Goal: Task Accomplishment & Management: Manage account settings

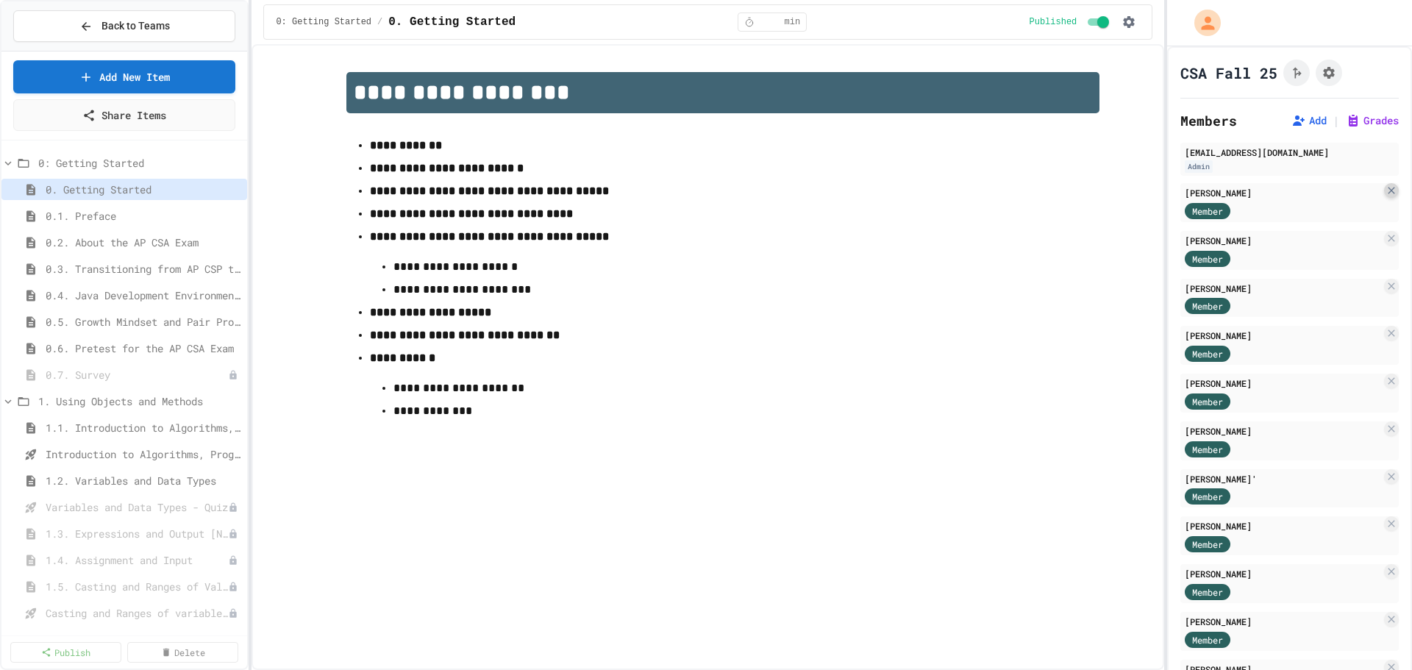
click at [1386, 190] on icon at bounding box center [1392, 191] width 12 height 12
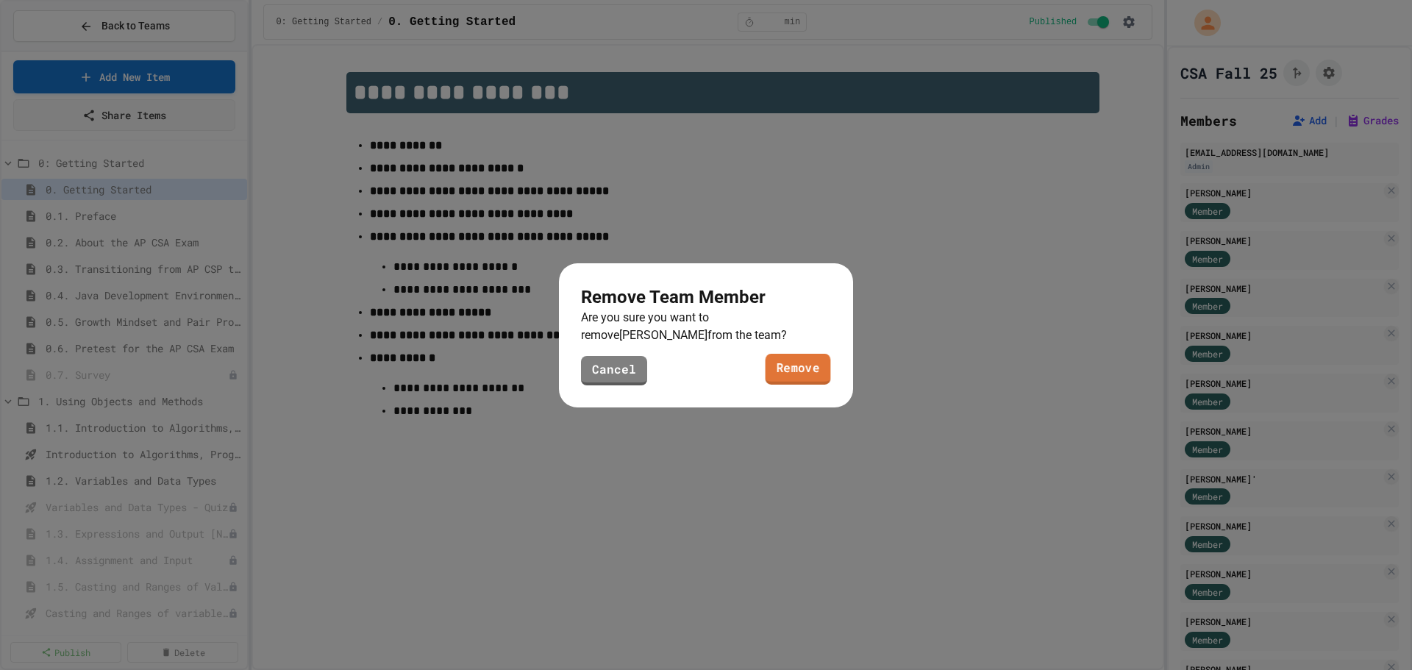
click at [799, 366] on link "Remove" at bounding box center [798, 369] width 65 height 31
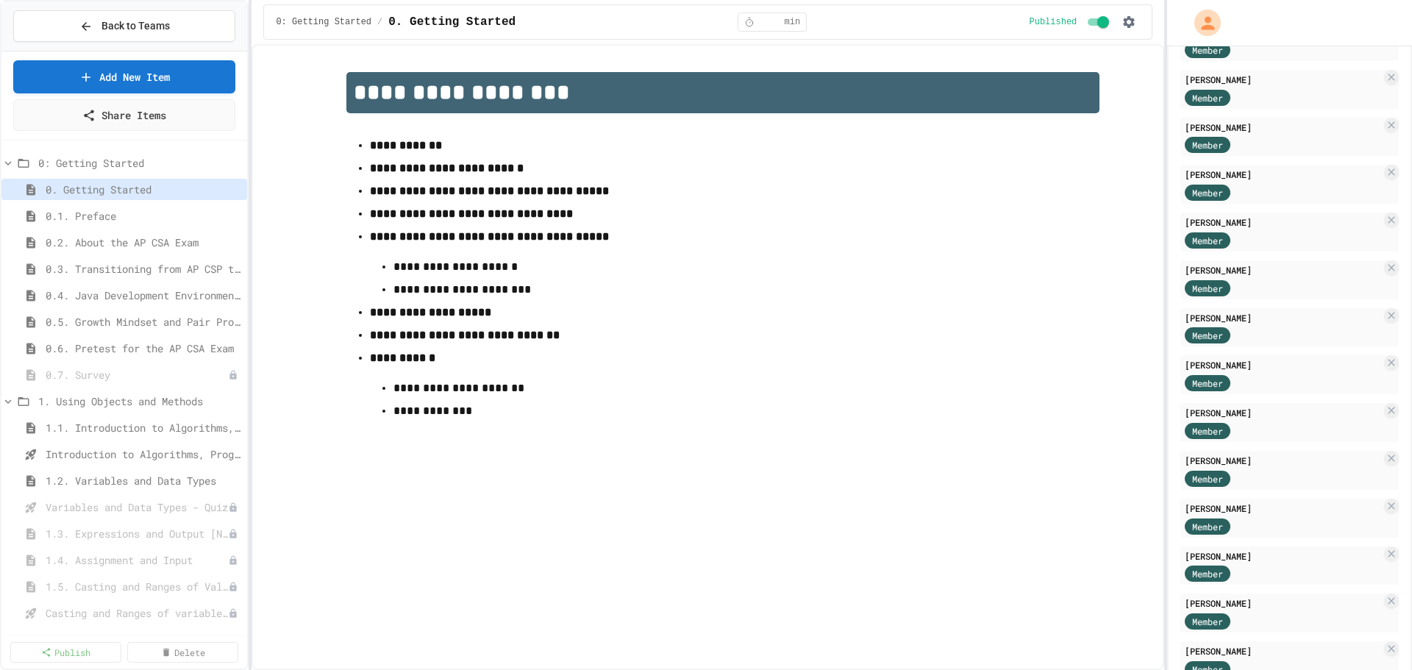
scroll to position [565, 0]
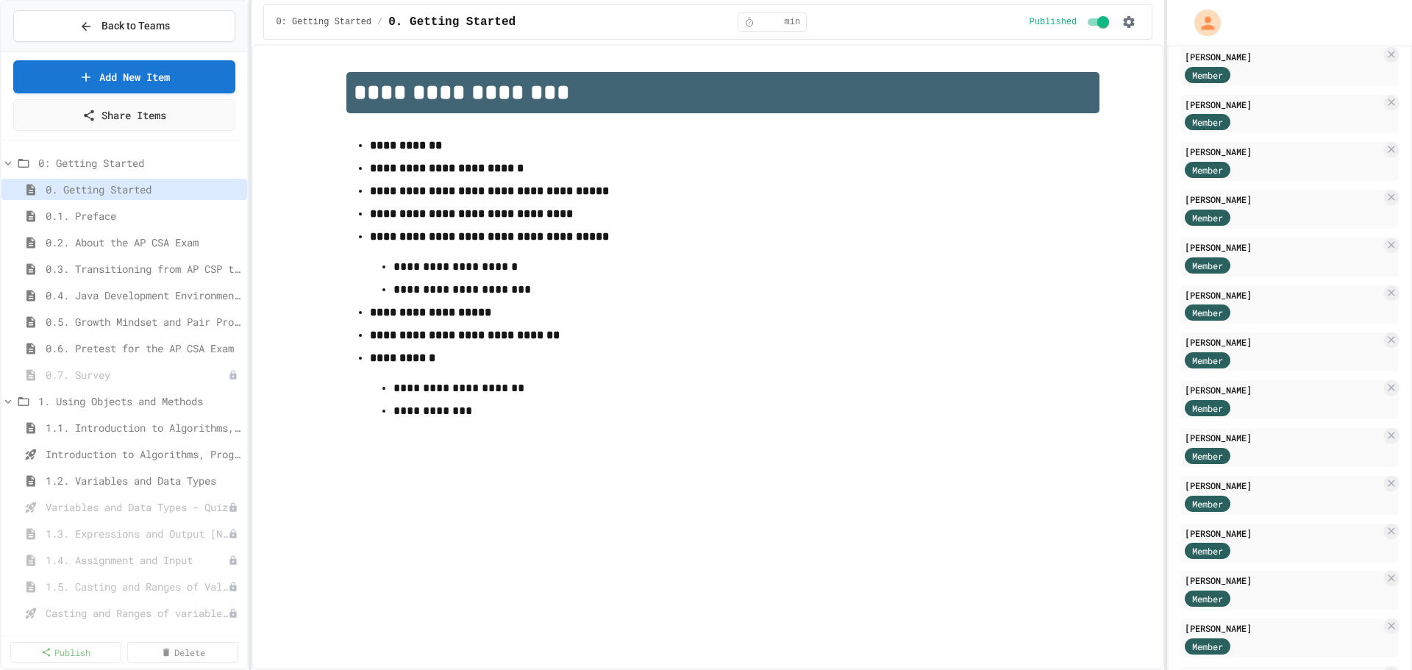
click at [1371, 521] on div "[EMAIL_ADDRESS][DOMAIN_NAME] Admin [PERSON_NAME] Member [PERSON_NAME] Member [P…" at bounding box center [1289, 357] width 218 height 1558
click at [1388, 532] on icon at bounding box center [1391, 530] width 7 height 7
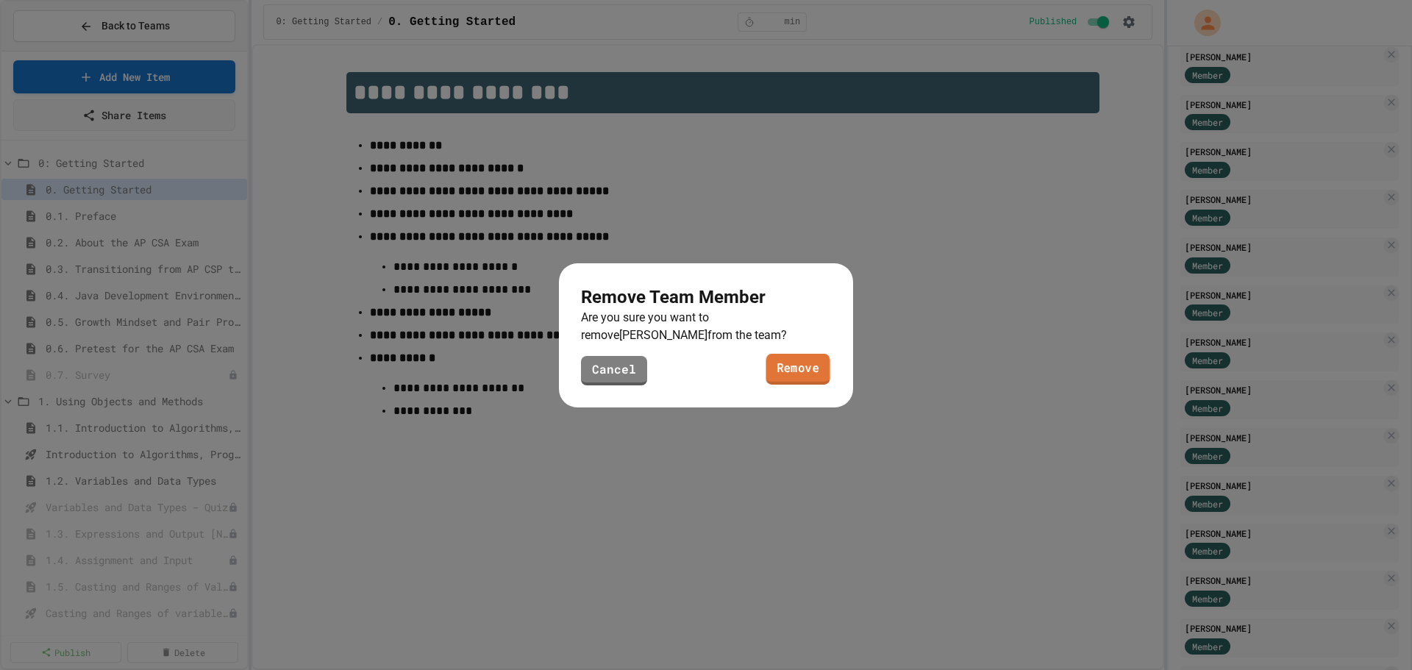
click at [808, 378] on link "Remove" at bounding box center [798, 369] width 64 height 31
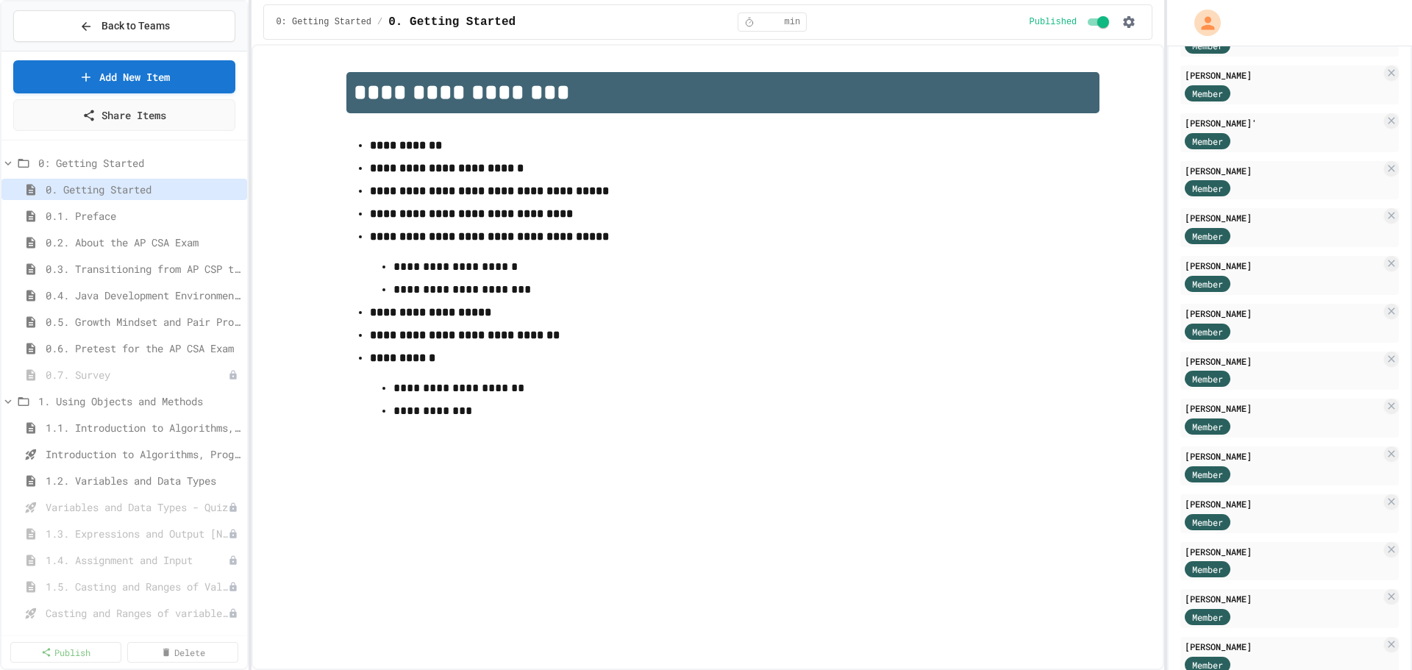
scroll to position [0, 0]
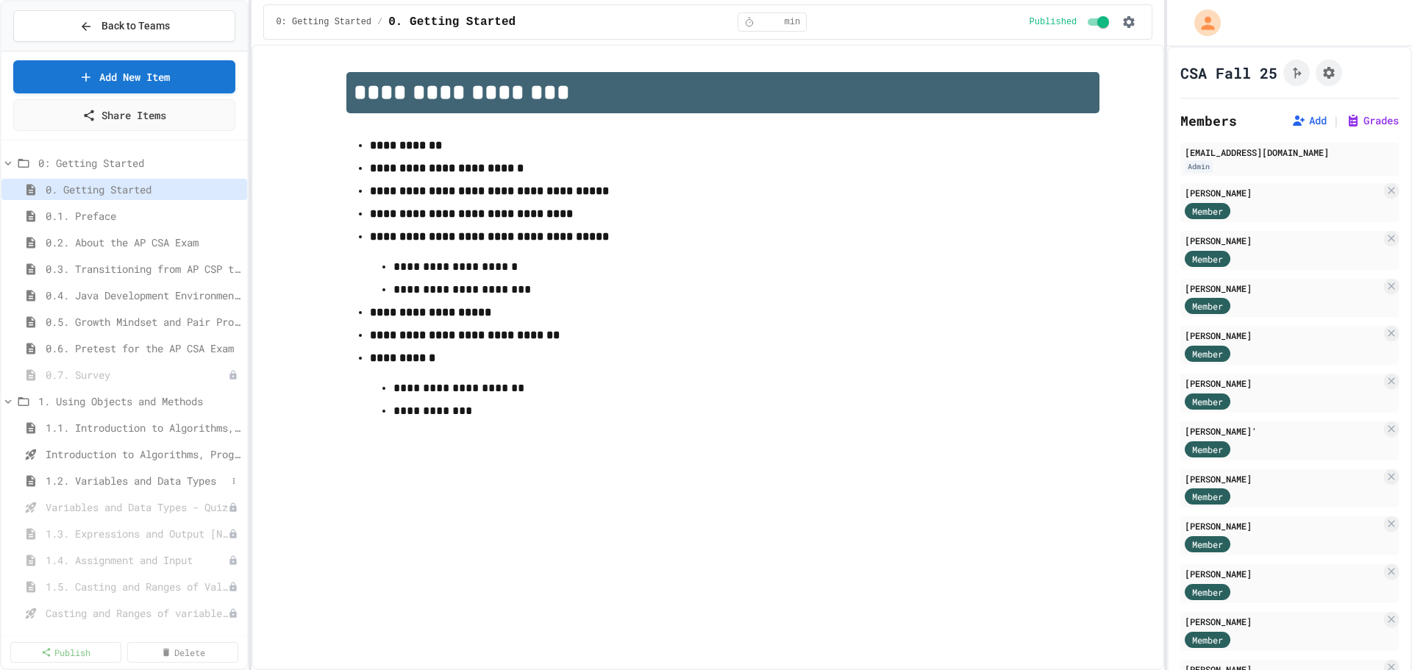
click at [129, 480] on span "1.2. Variables and Data Types" at bounding box center [136, 480] width 181 height 15
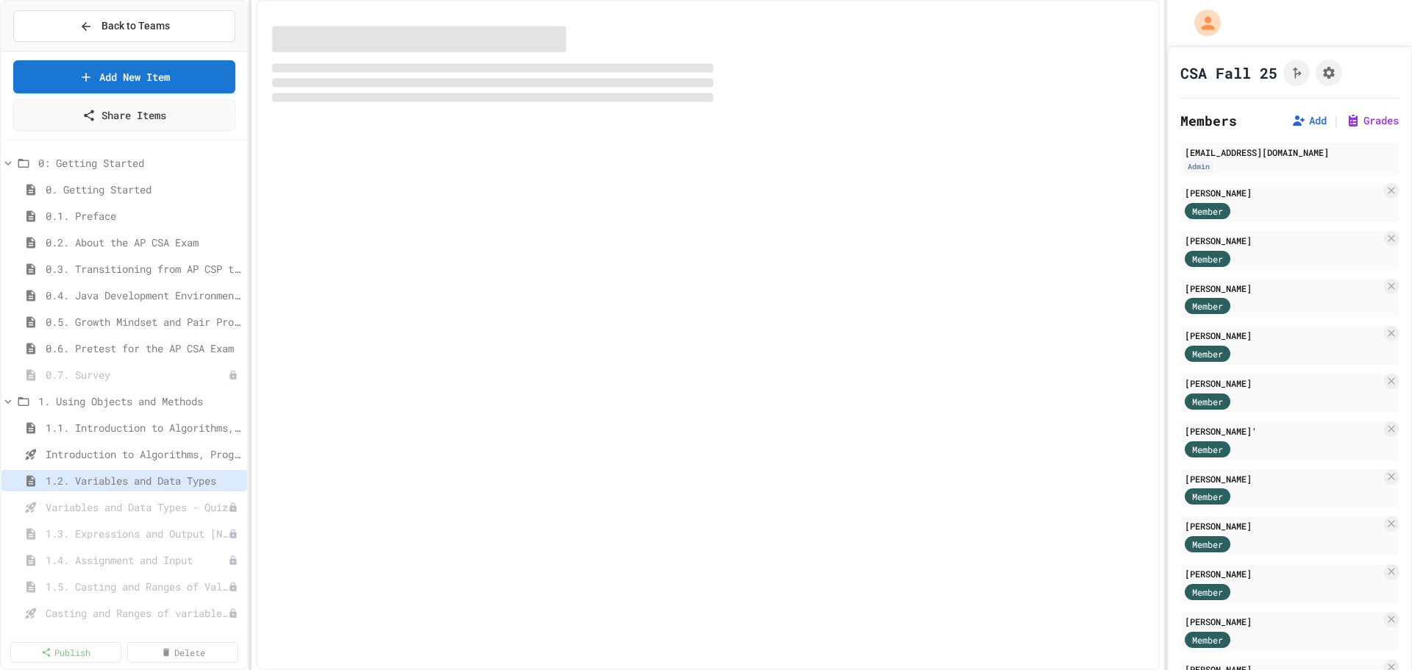
select select "***"
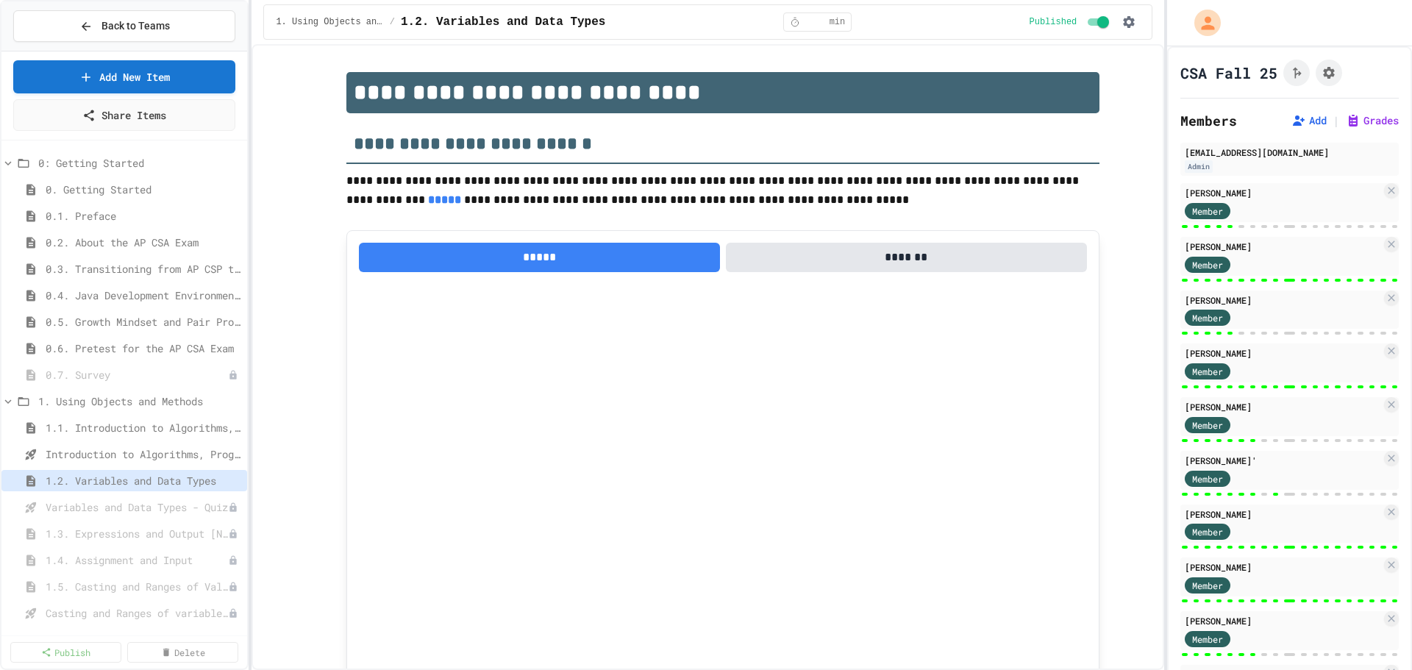
click at [114, 459] on span "Introduction to Algorithms, Programming, and Compilers" at bounding box center [144, 453] width 196 height 15
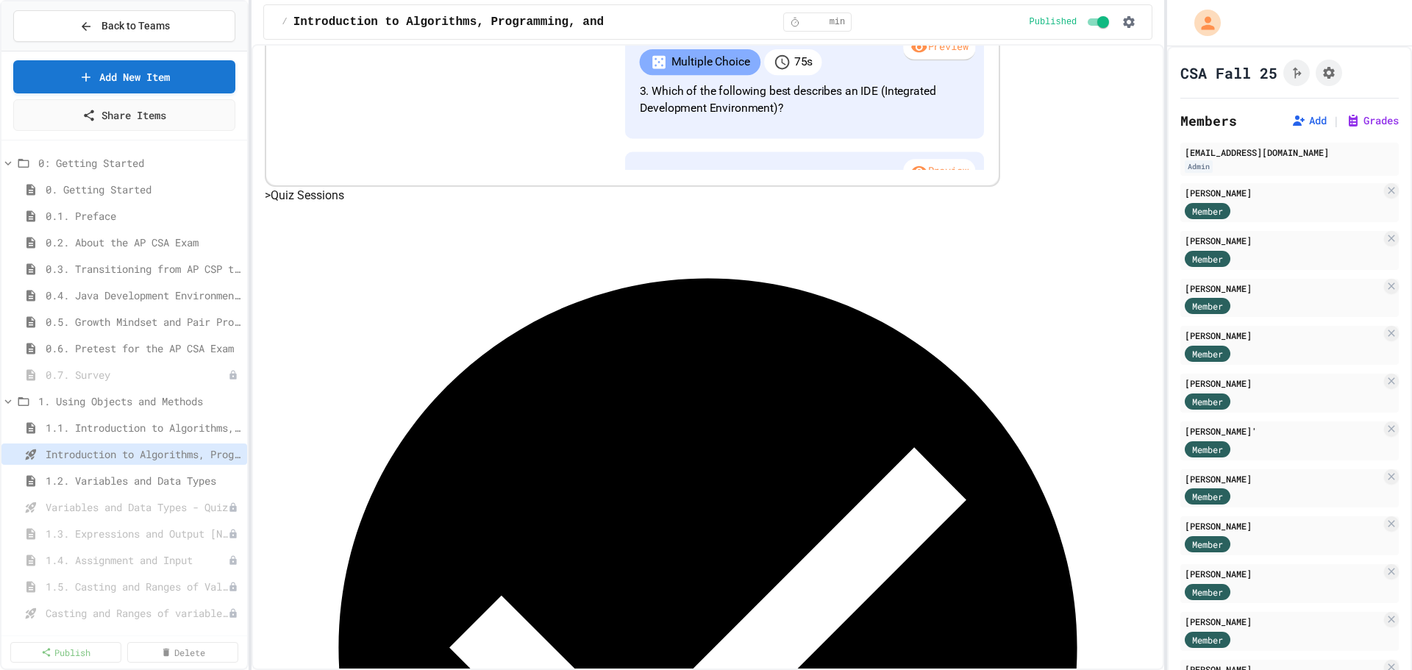
scroll to position [377, 0]
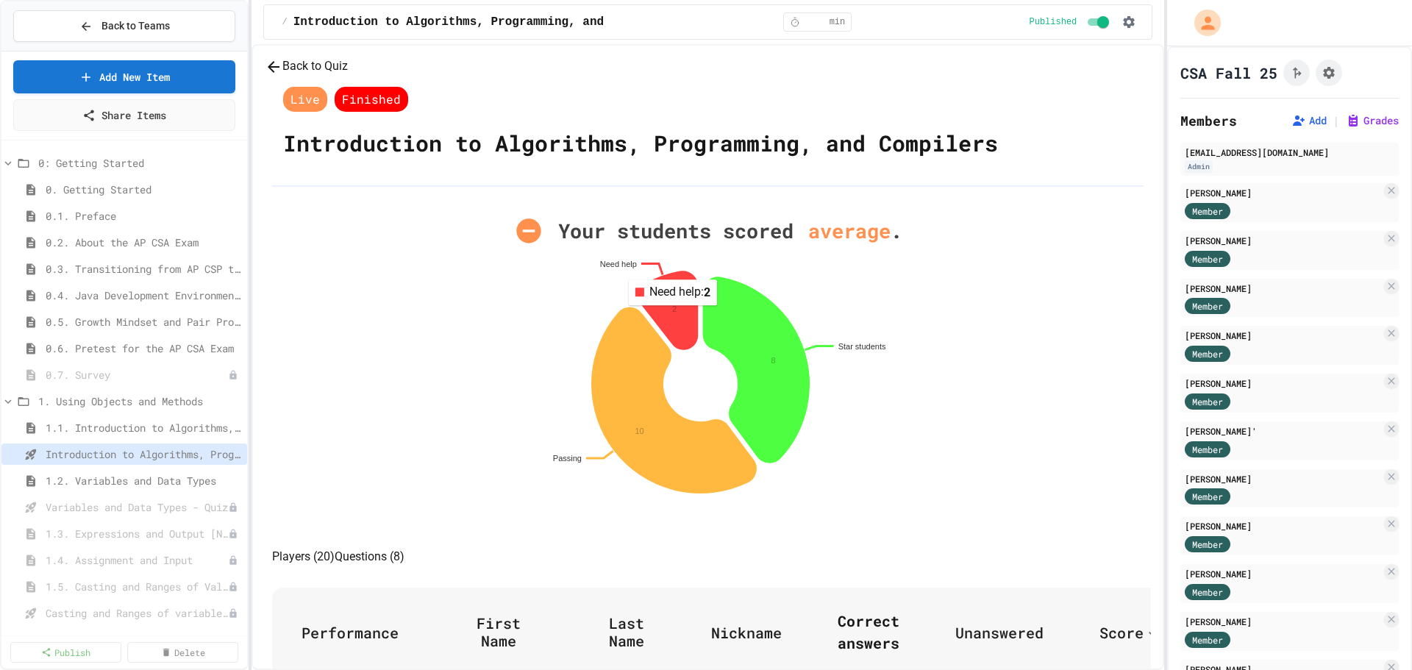
click at [681, 349] on icon at bounding box center [668, 310] width 58 height 78
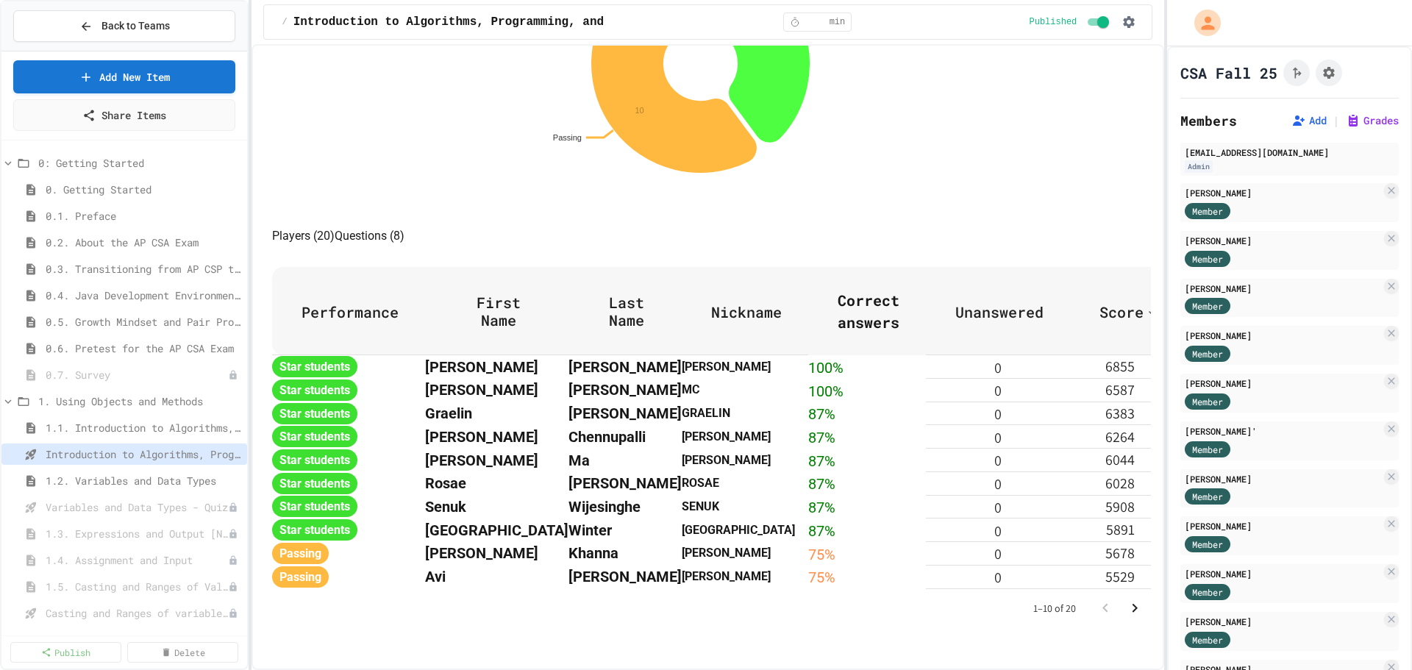
scroll to position [791, 0]
click at [1126, 599] on icon "Go to next page" at bounding box center [1135, 608] width 18 height 18
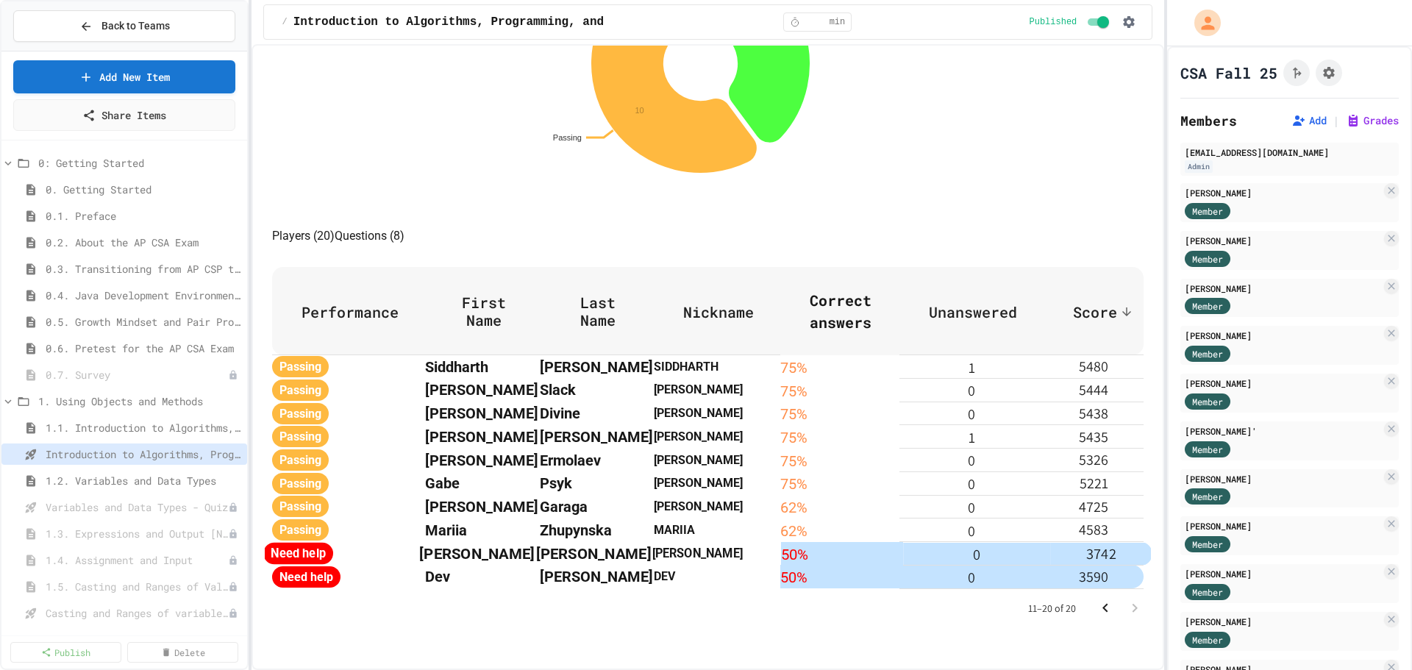
click at [652, 541] on th "[PERSON_NAME]" at bounding box center [594, 553] width 116 height 24
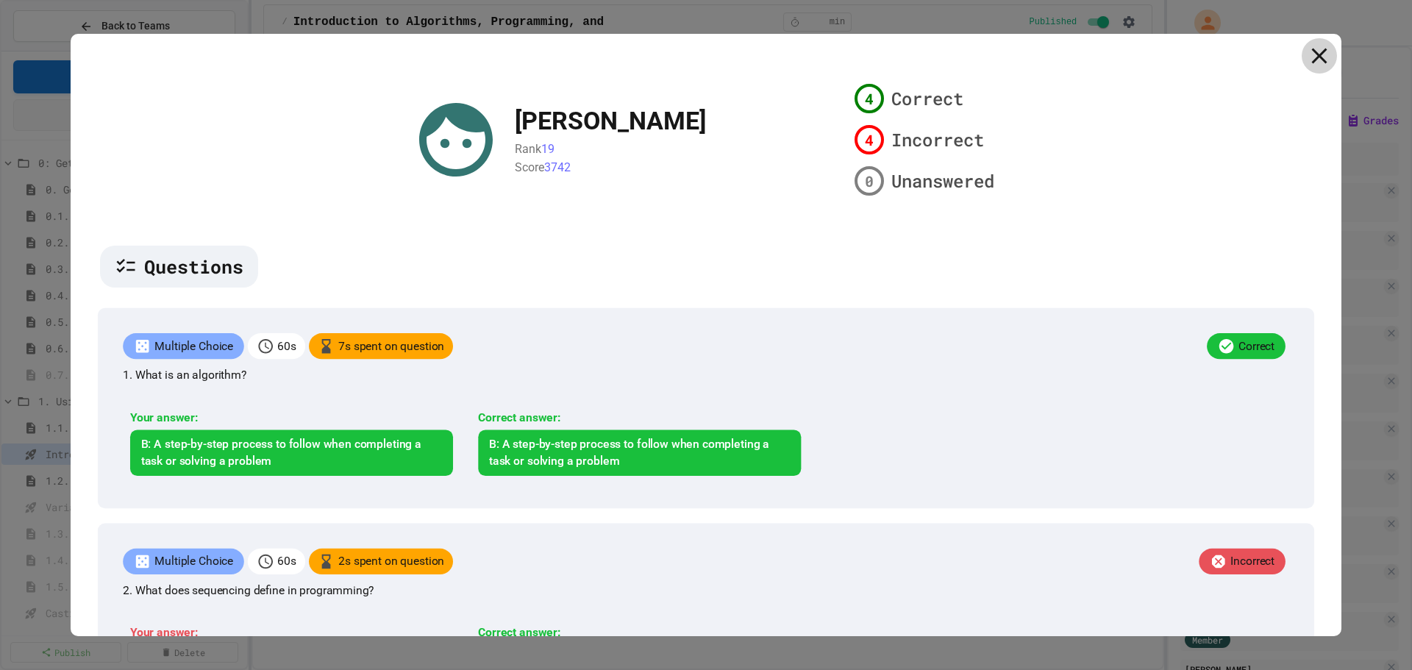
click at [1311, 61] on icon at bounding box center [1319, 56] width 26 height 26
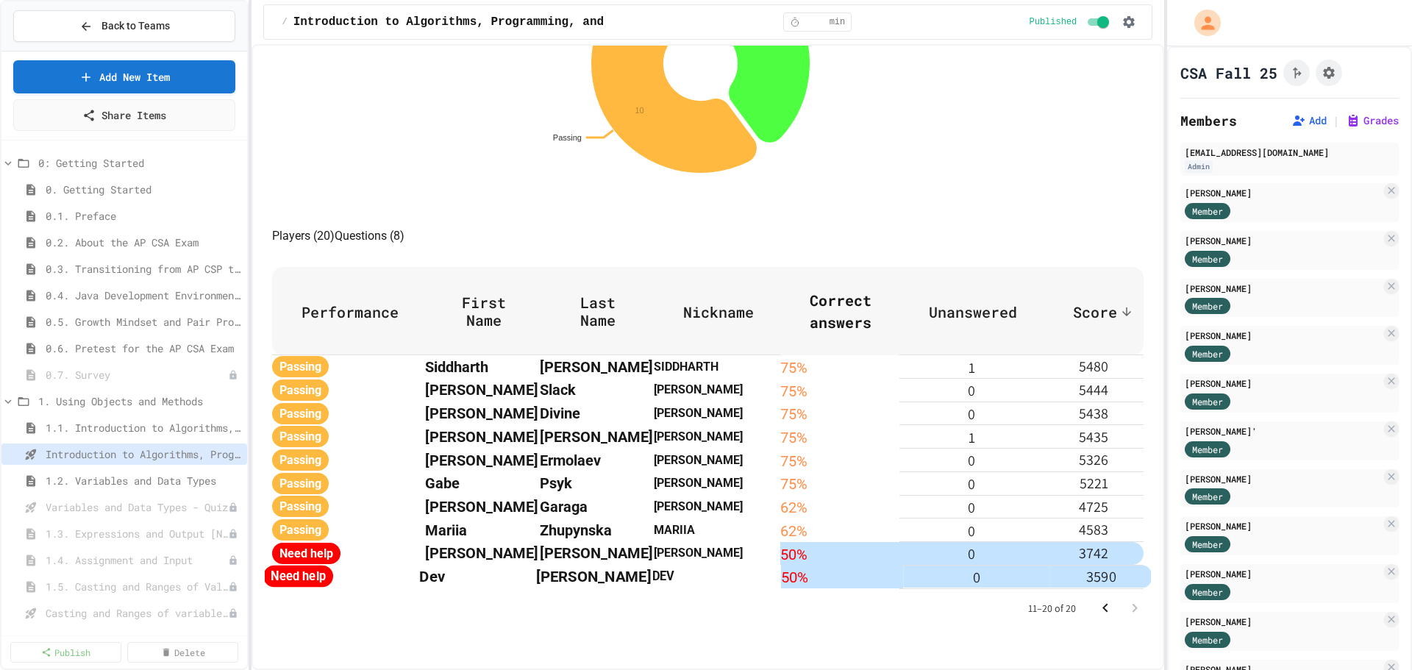
click at [536, 565] on th "Dev" at bounding box center [478, 577] width 116 height 24
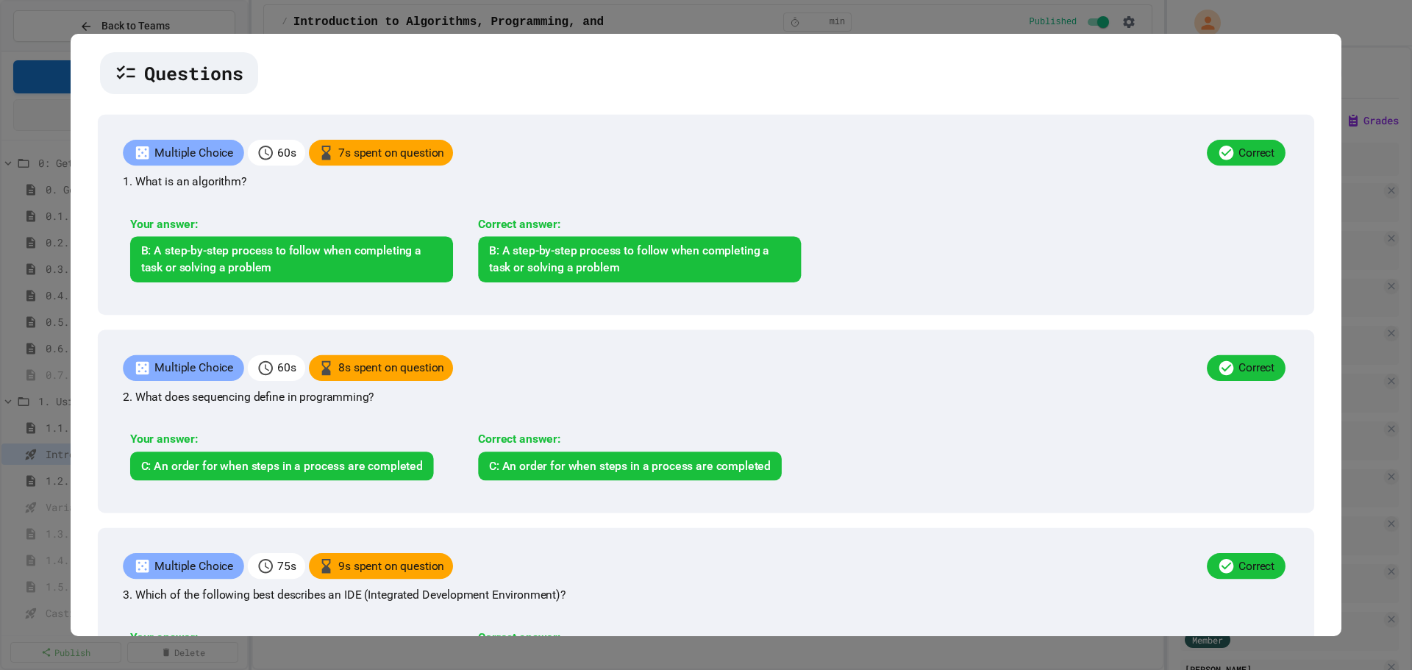
scroll to position [0, 0]
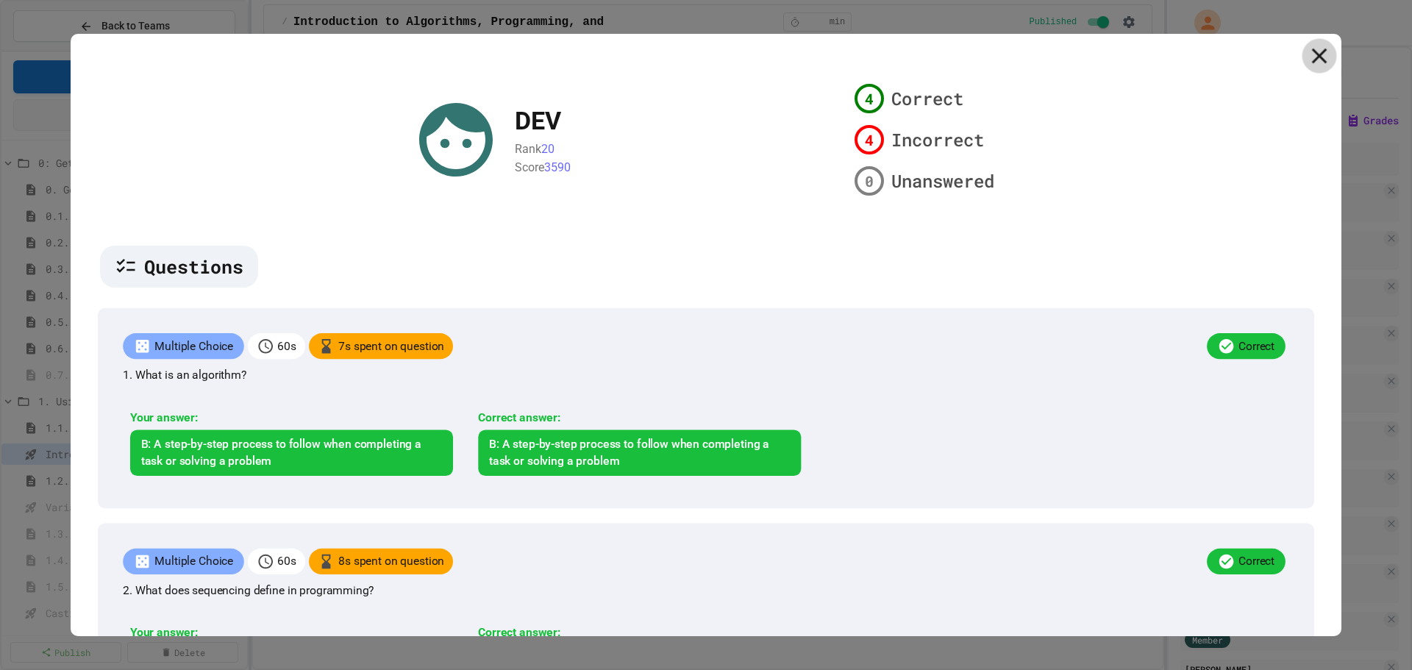
click at [1306, 57] on icon at bounding box center [1319, 56] width 26 height 26
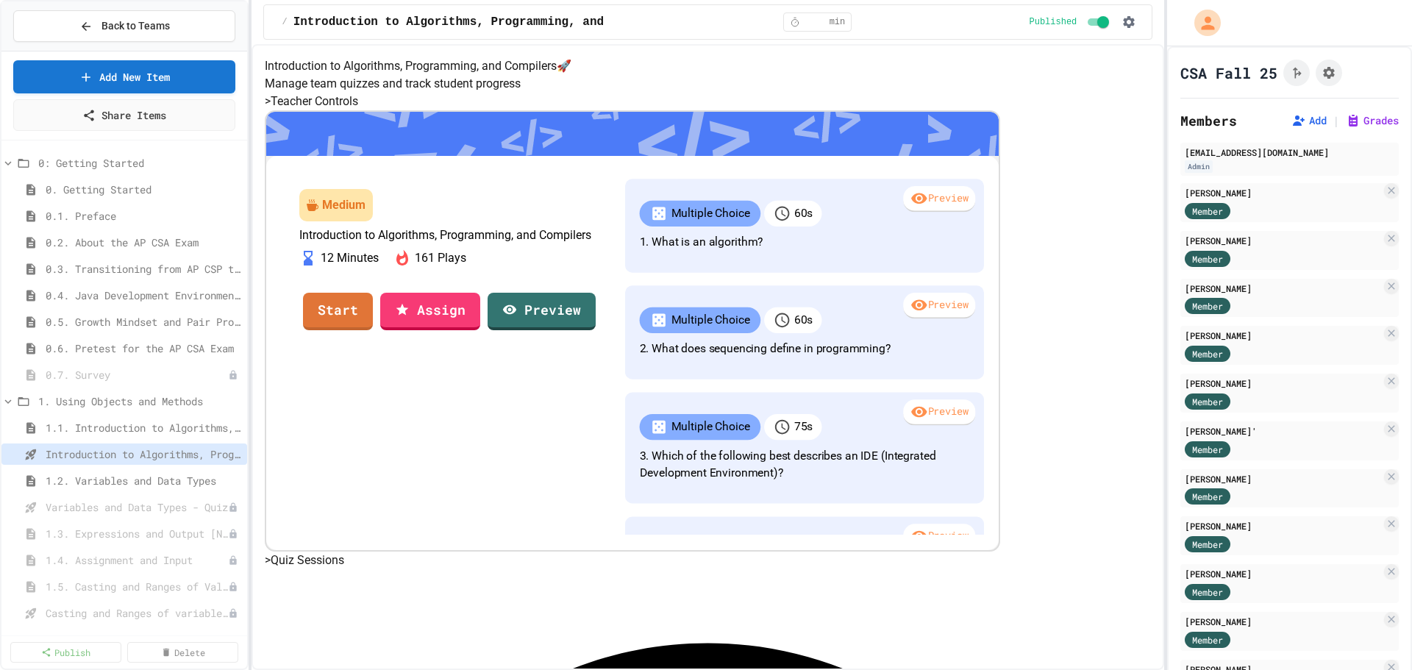
scroll to position [377, 0]
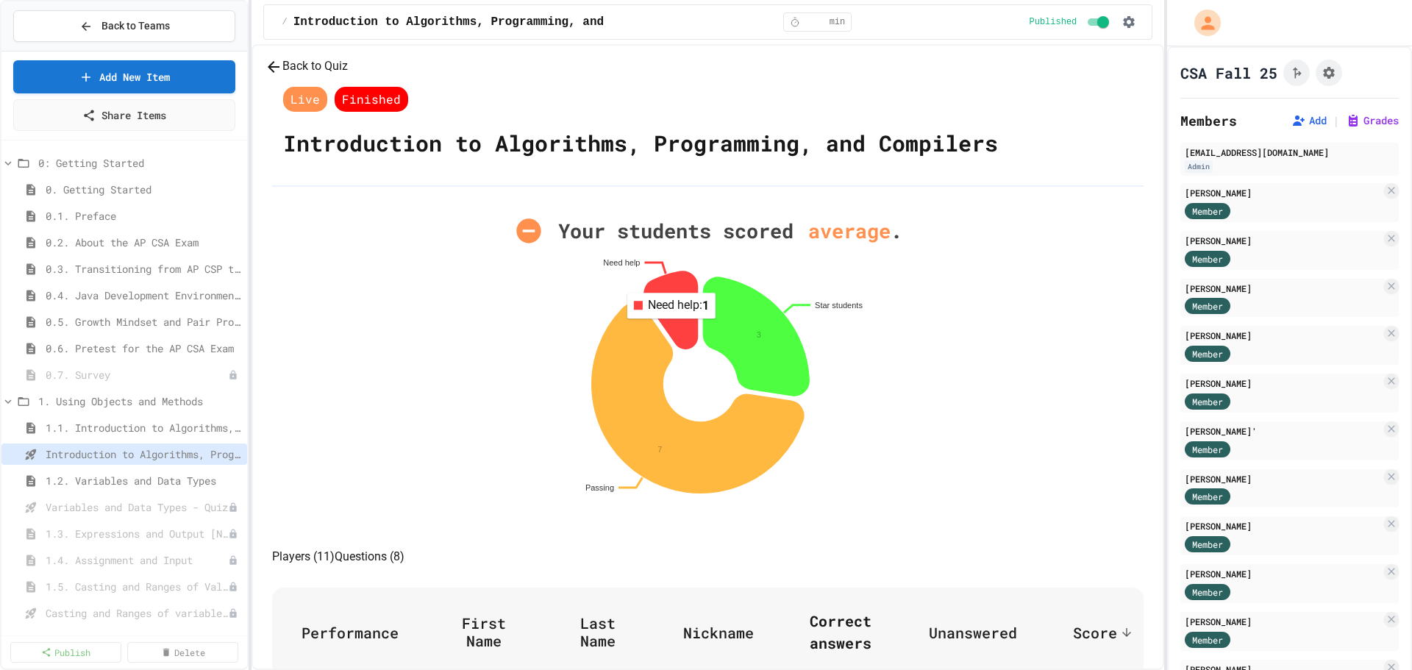
click at [680, 349] on icon at bounding box center [670, 309] width 53 height 77
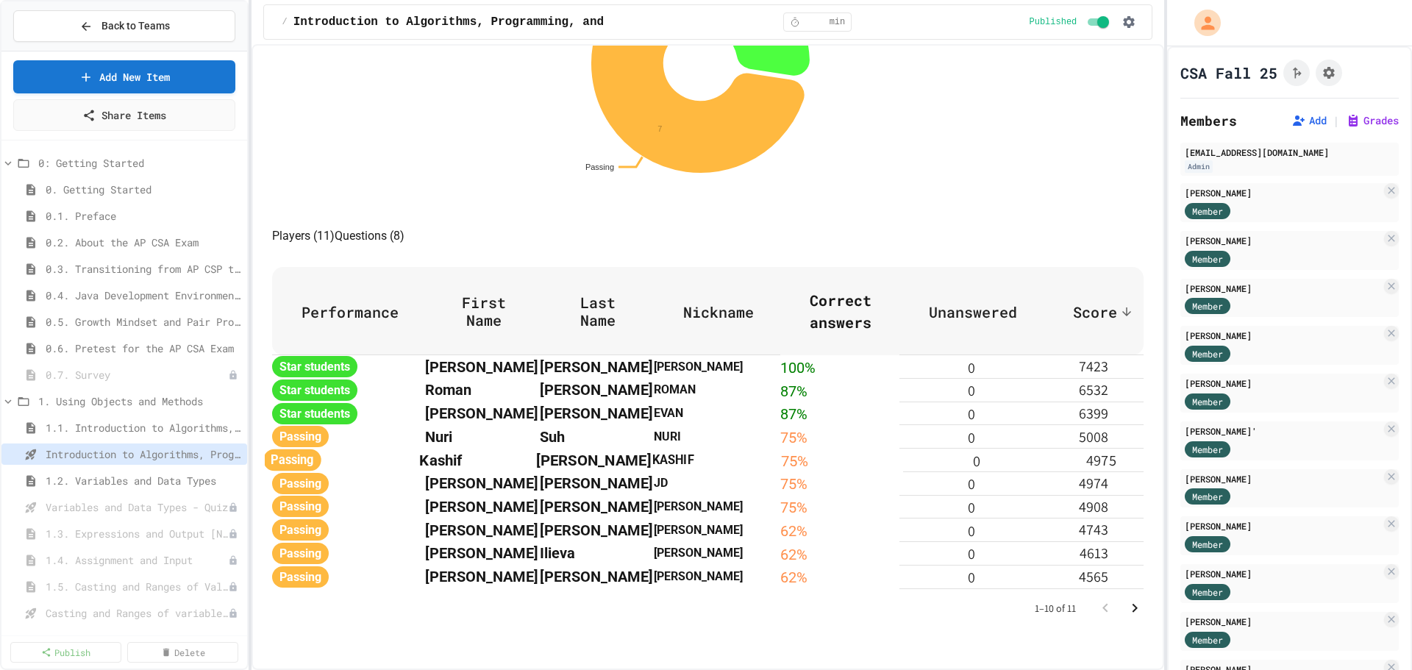
scroll to position [791, 0]
click at [1126, 599] on icon "Go to next page" at bounding box center [1135, 608] width 18 height 18
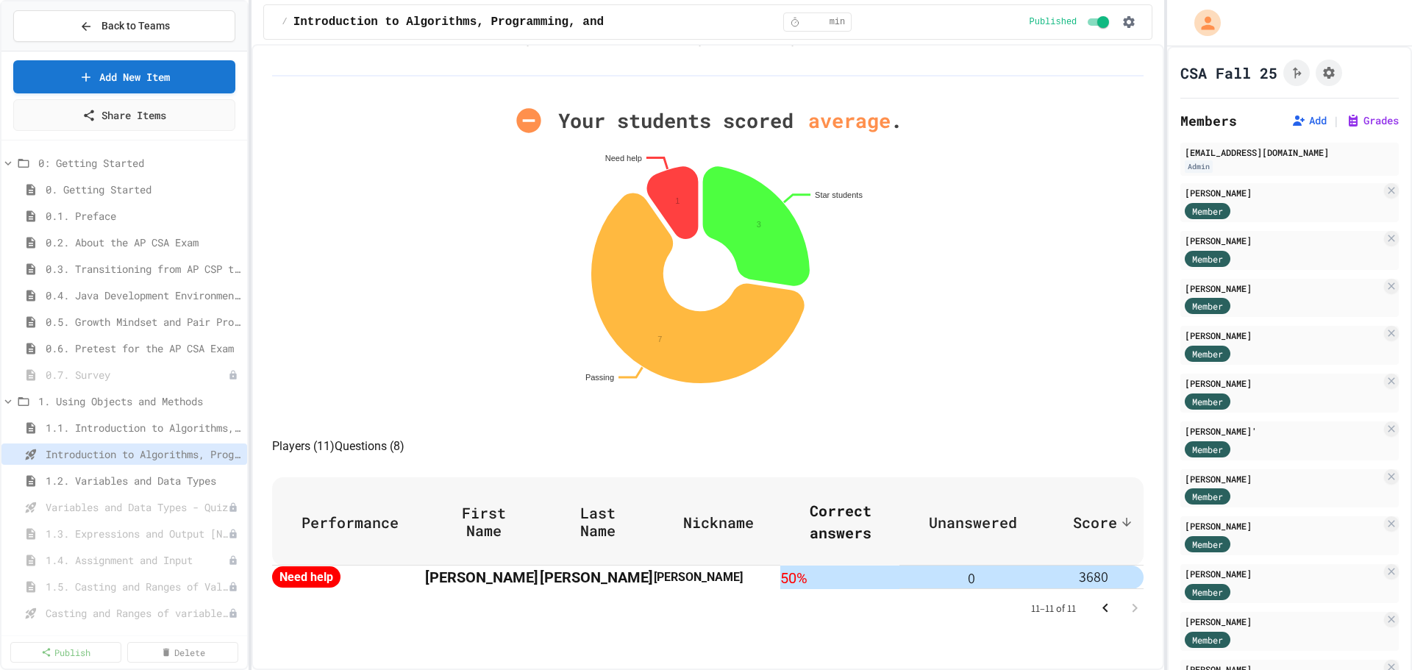
scroll to position [321, 0]
click at [334, 566] on span "Need help" at bounding box center [299, 577] width 70 height 22
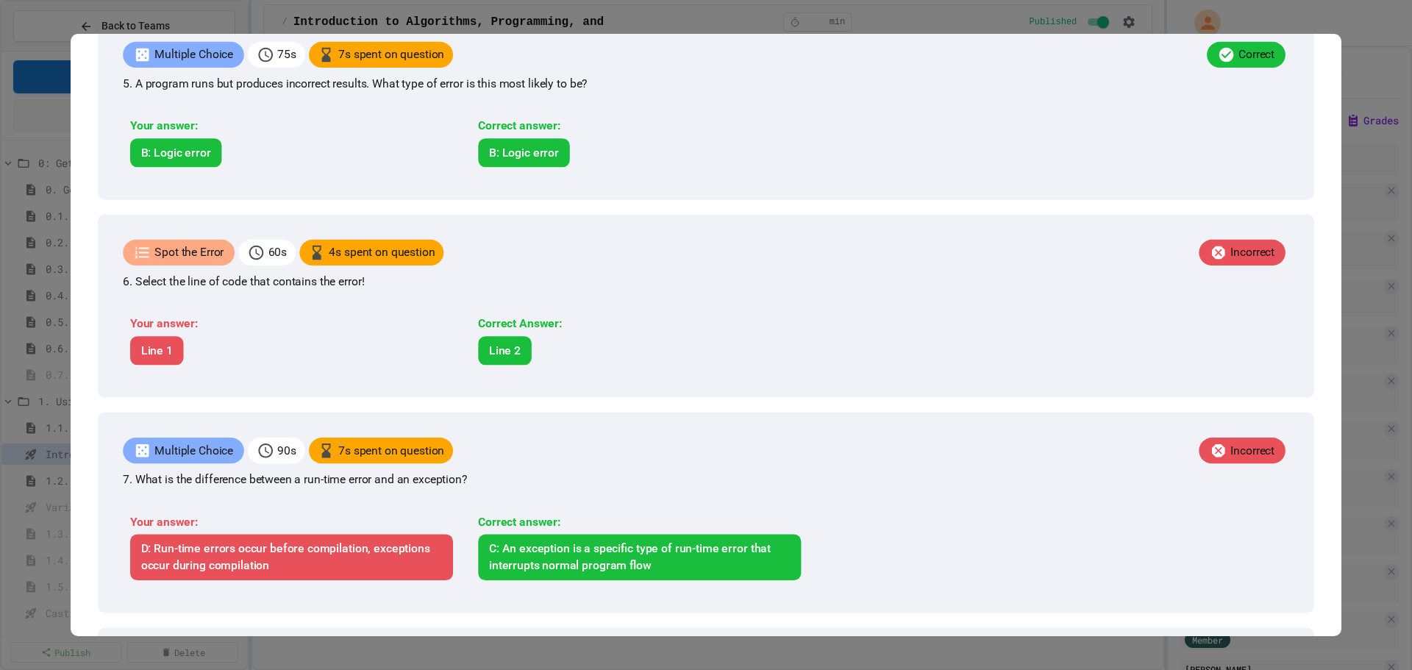
scroll to position [1131, 0]
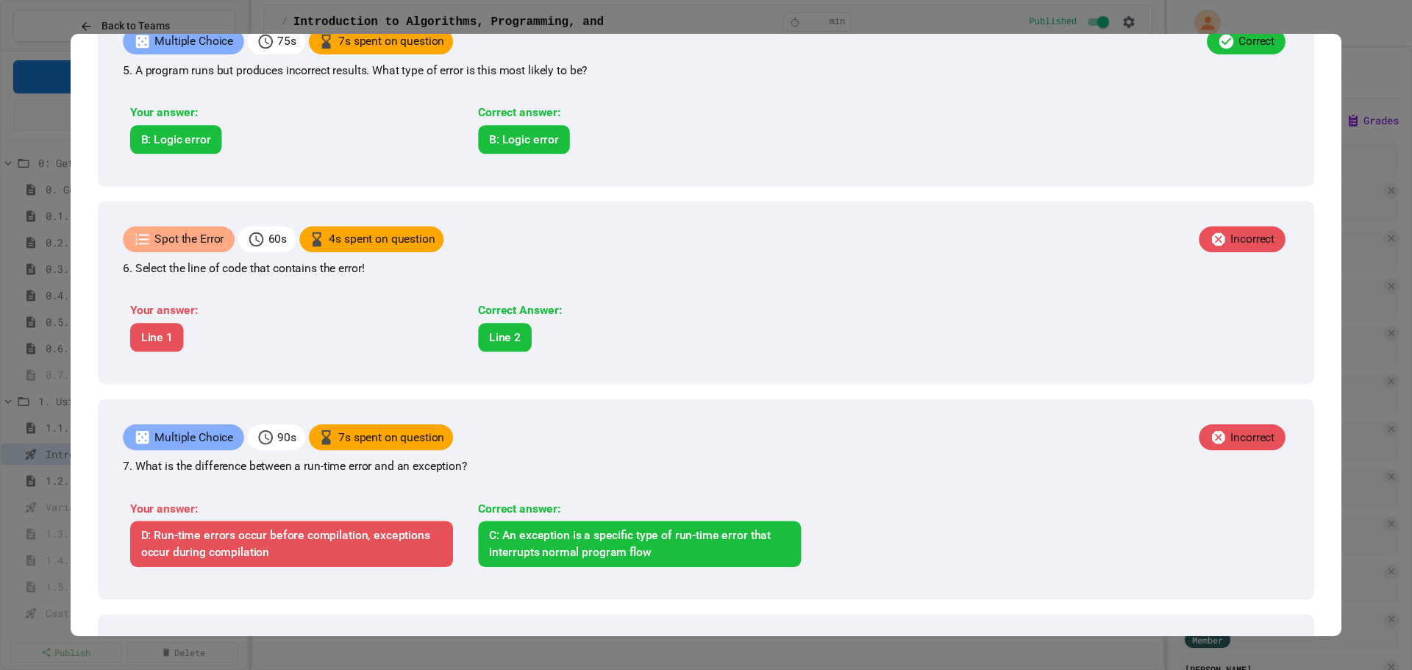
click at [1386, 217] on div at bounding box center [706, 335] width 1412 height 670
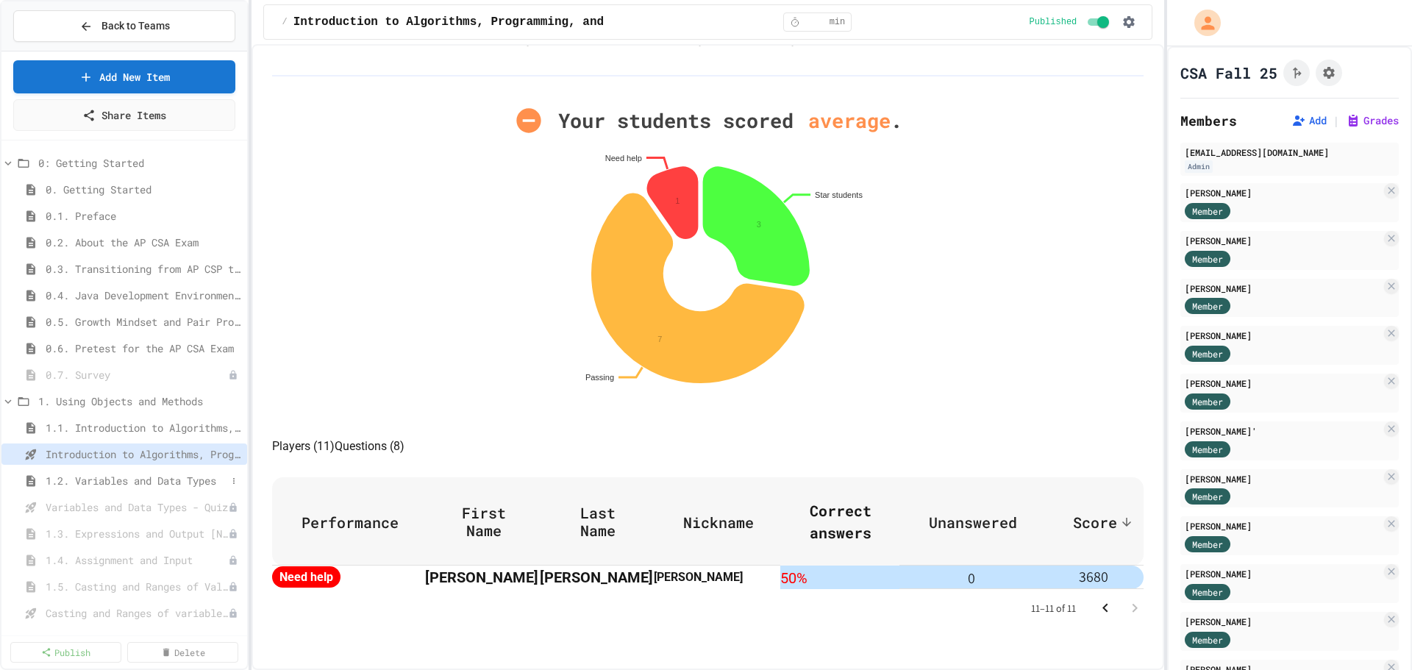
click at [101, 485] on span "1.2. Variables and Data Types" at bounding box center [136, 480] width 181 height 15
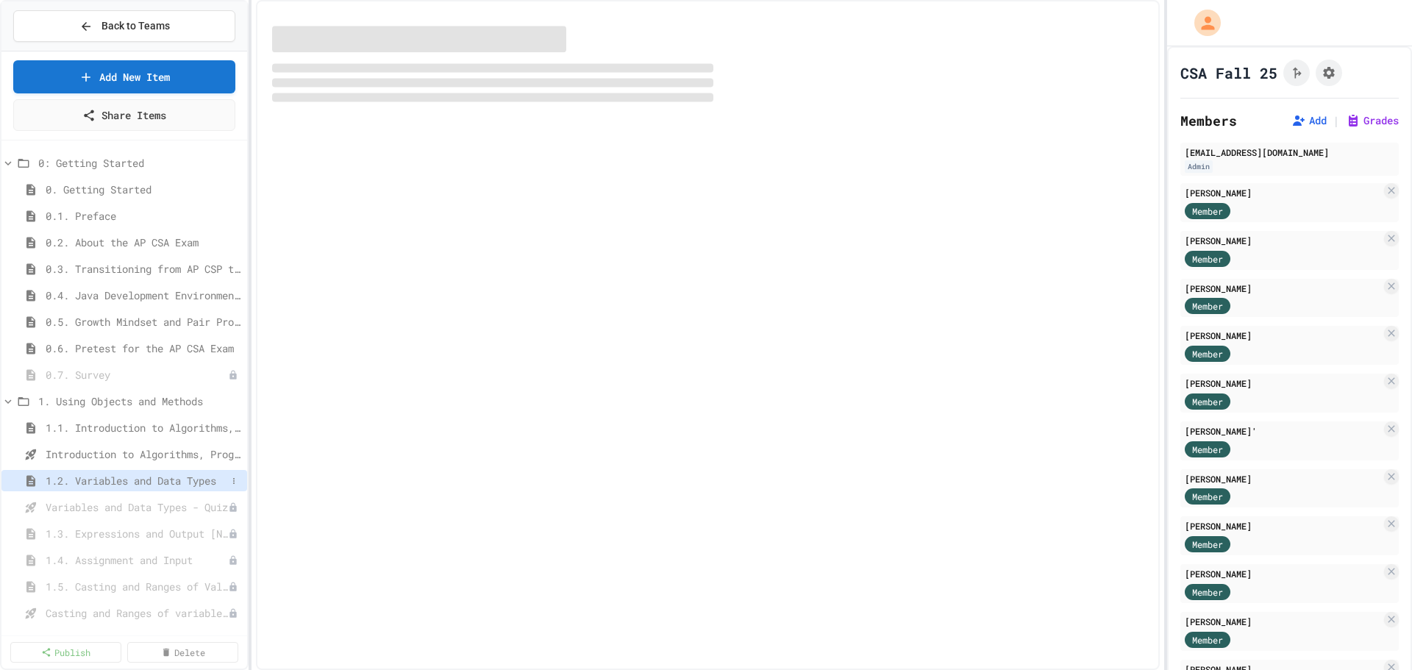
type textarea "*"
select select "***"
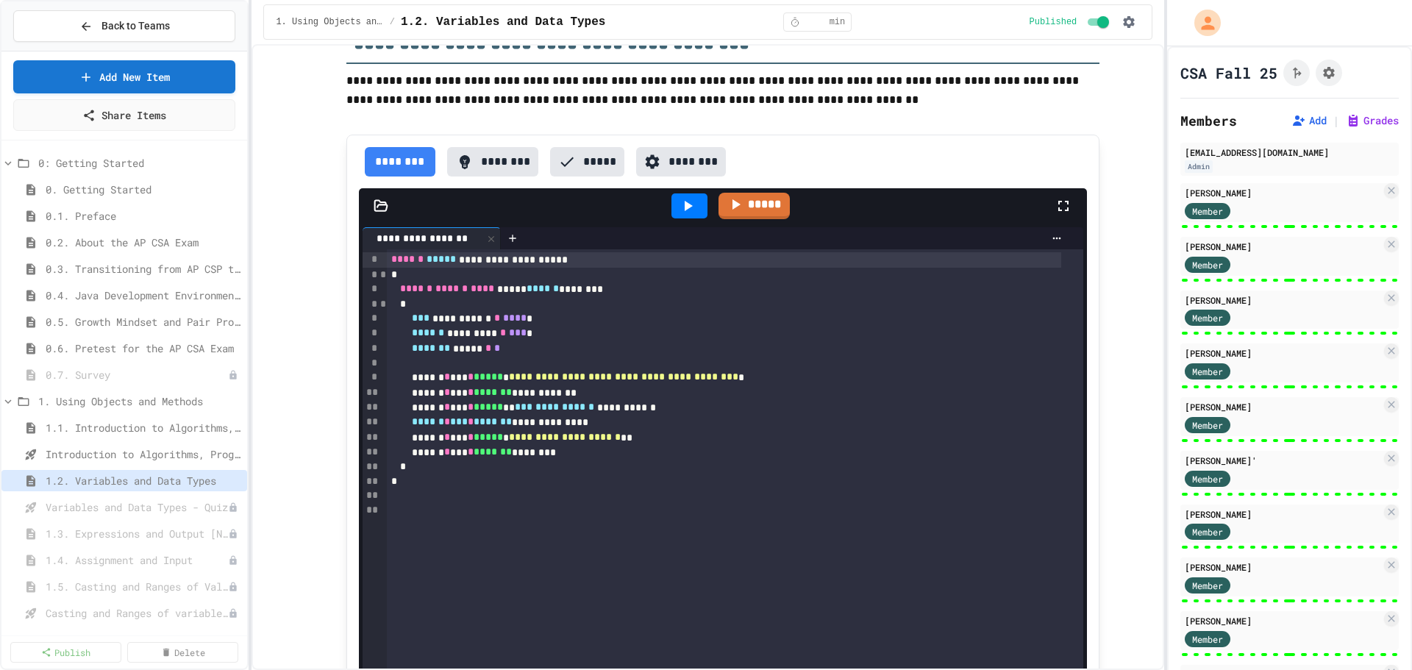
scroll to position [11090, 0]
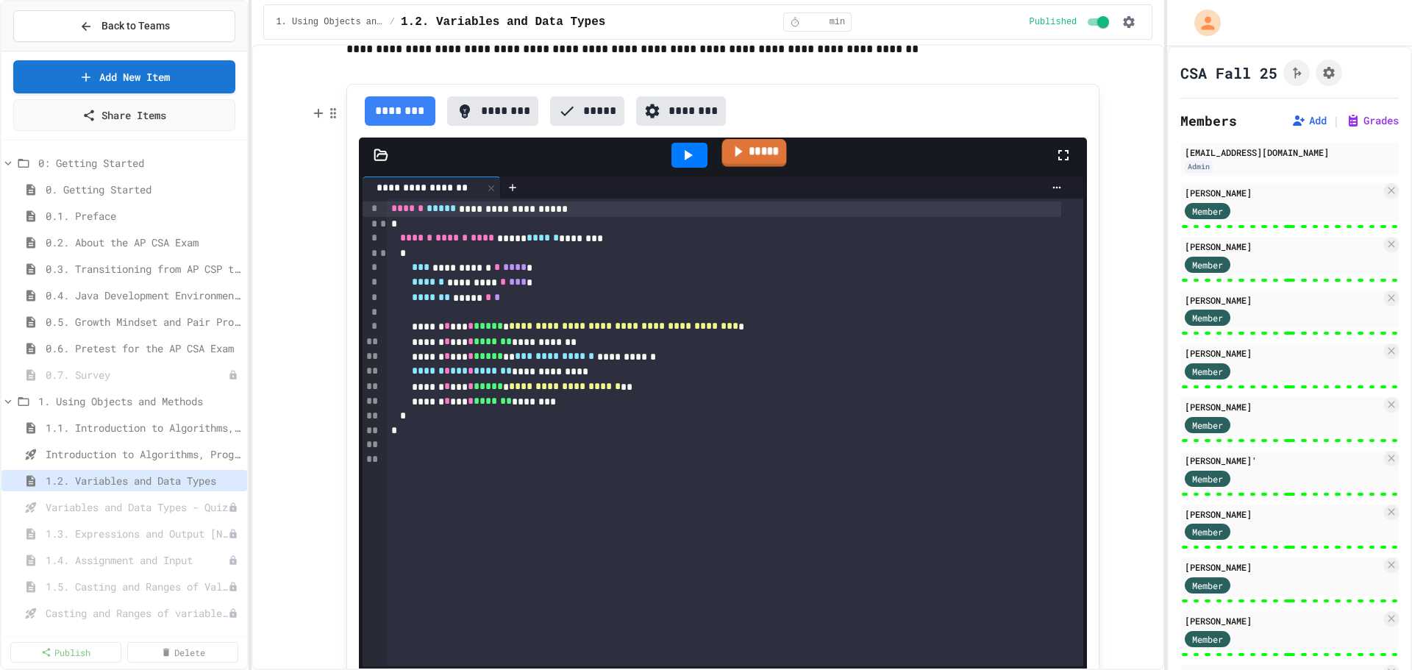
click at [732, 161] on icon at bounding box center [738, 152] width 16 height 18
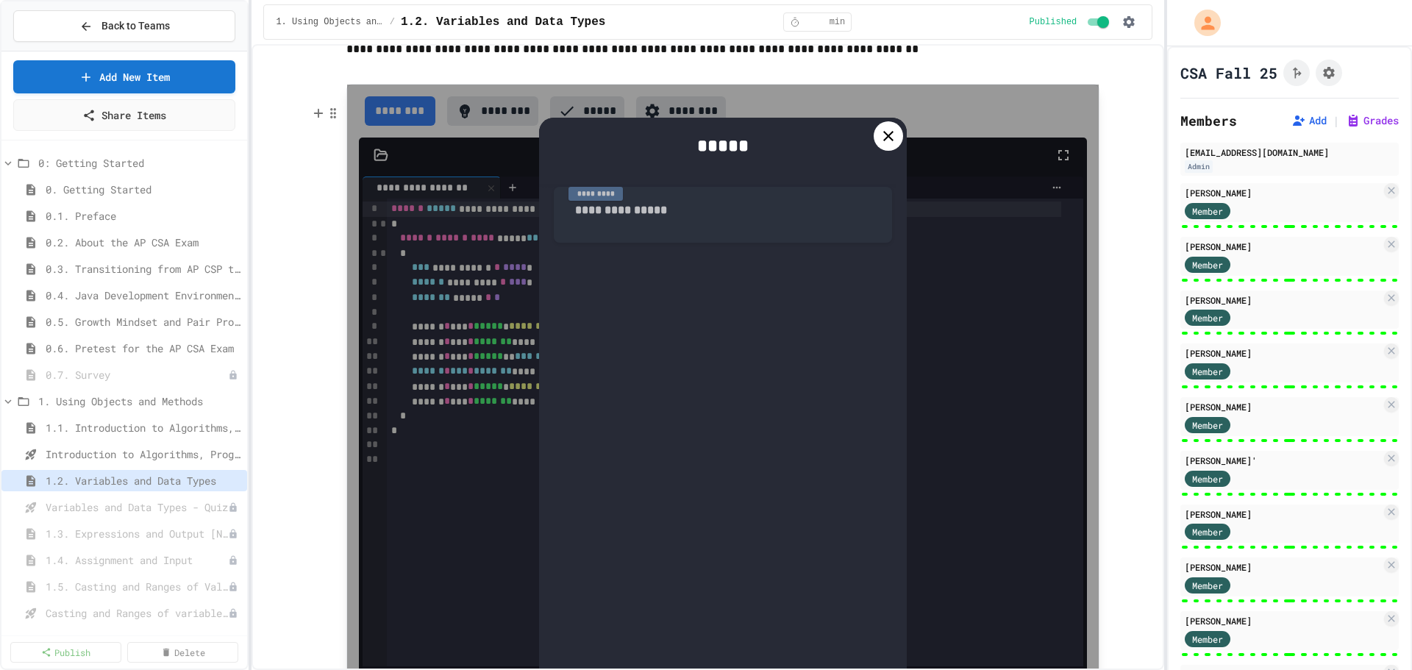
click at [595, 227] on div "**********" at bounding box center [723, 210] width 338 height 63
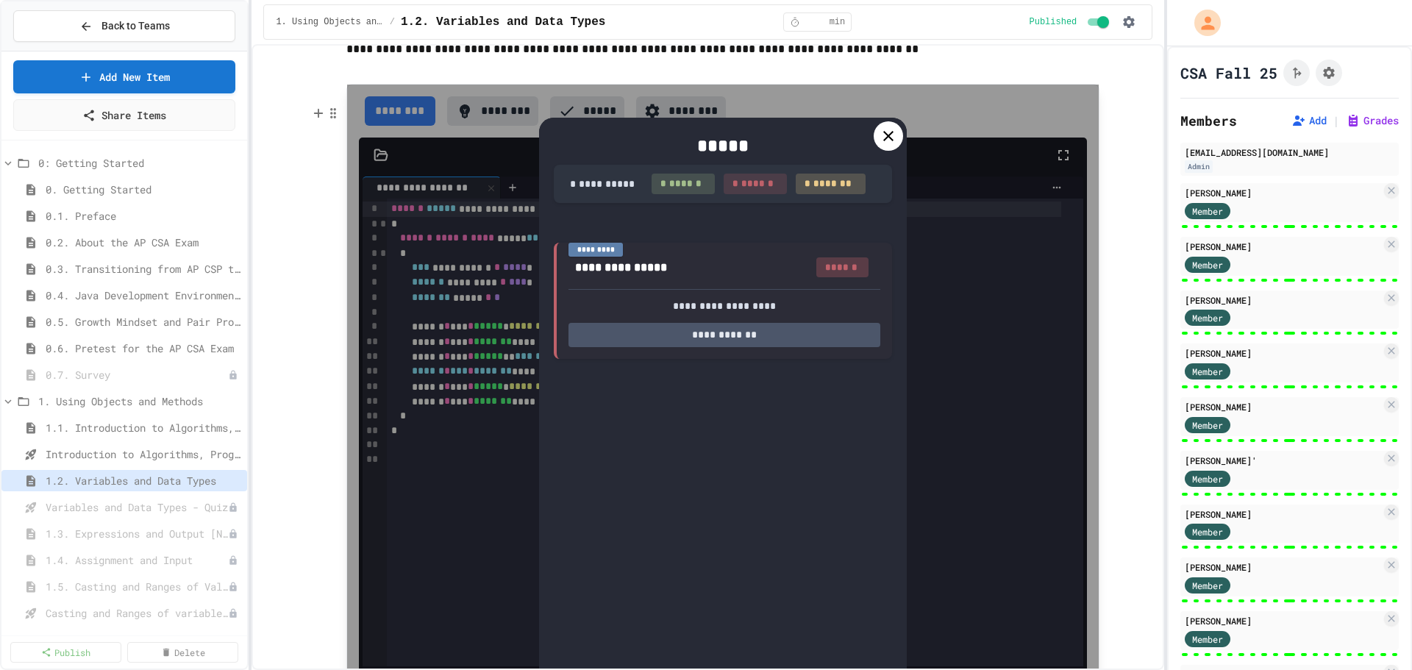
click at [884, 146] on div at bounding box center [888, 135] width 29 height 29
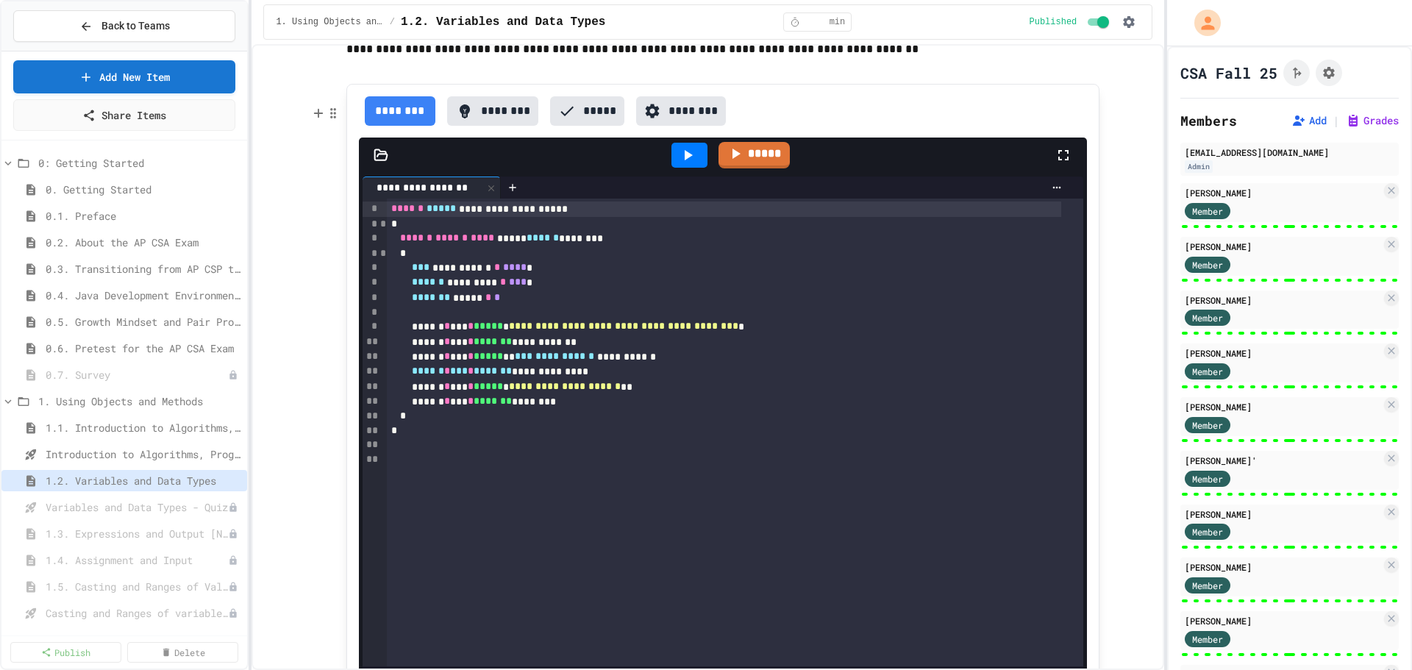
click at [555, 121] on button "*****" at bounding box center [587, 110] width 74 height 29
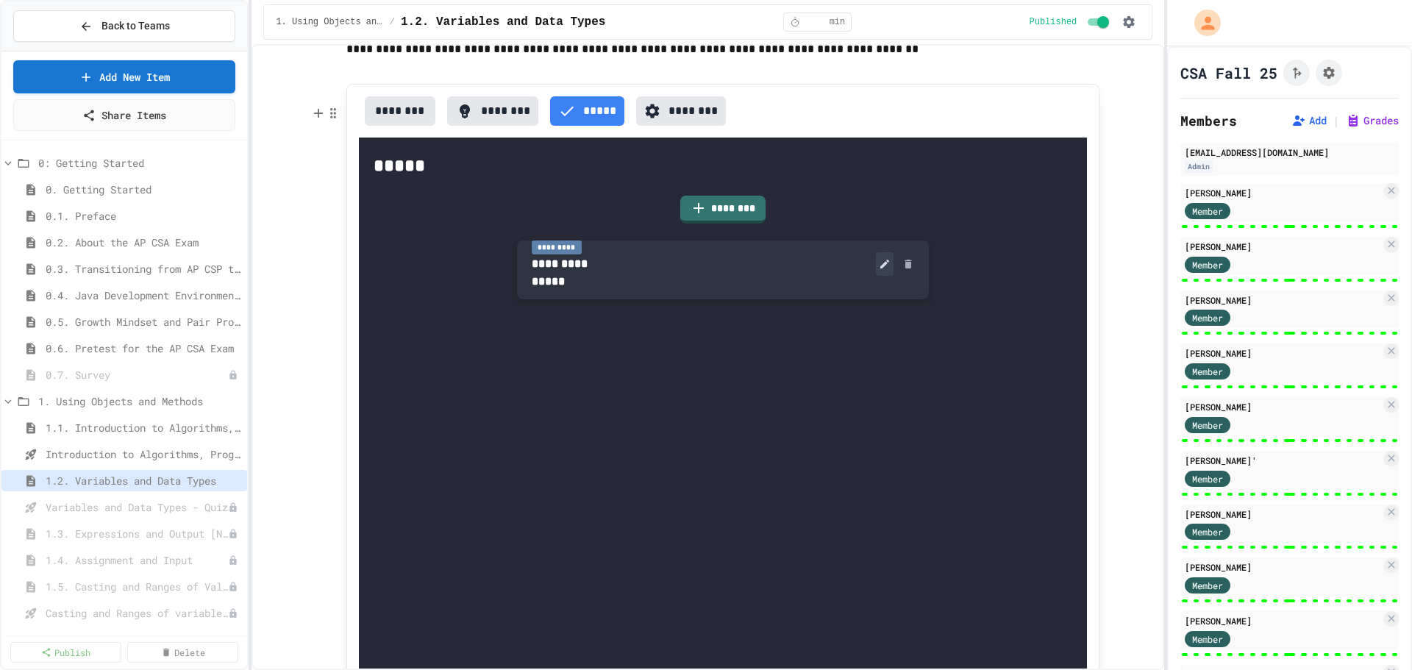
click at [879, 270] on icon at bounding box center [885, 264] width 12 height 12
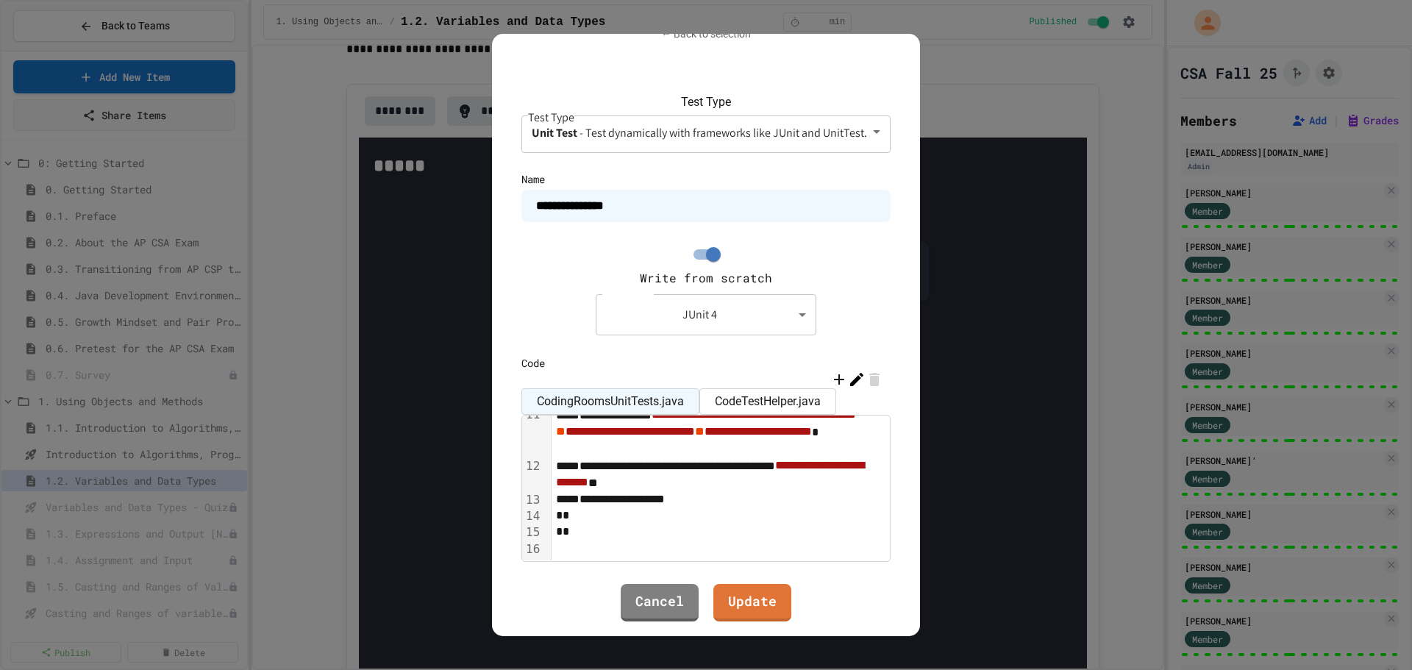
scroll to position [0, 0]
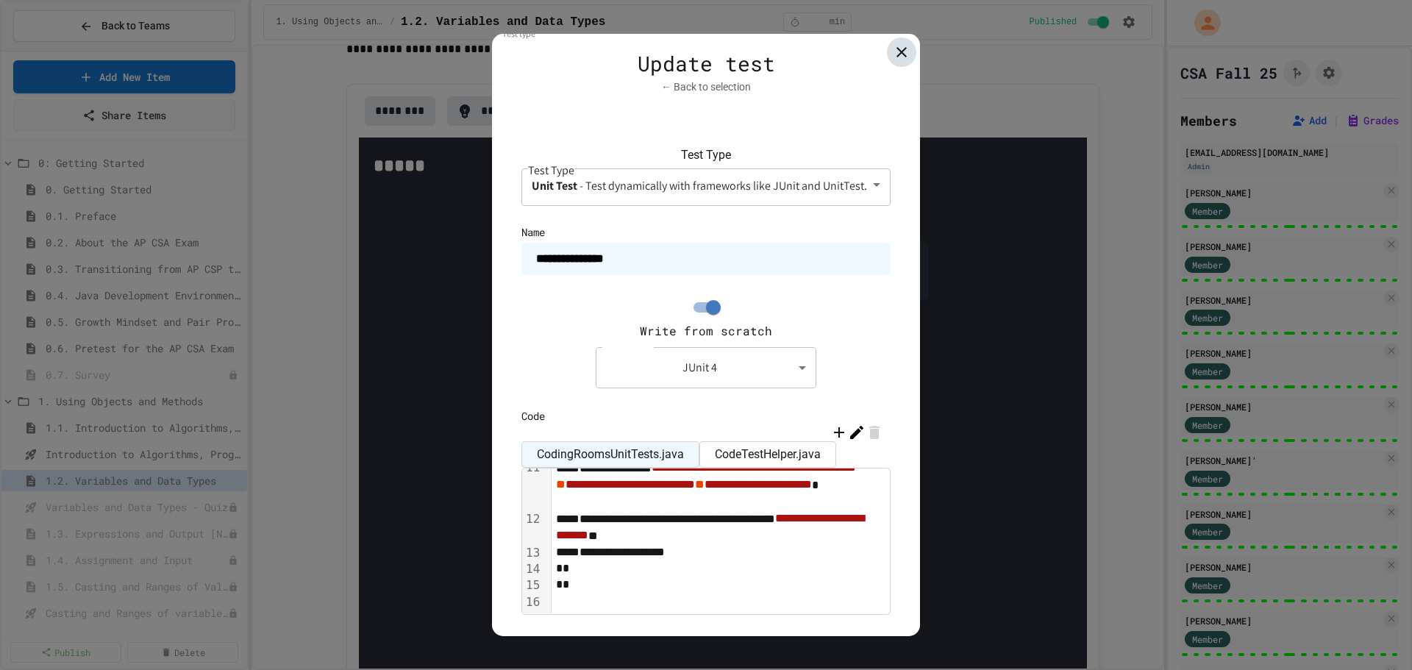
click at [893, 53] on icon at bounding box center [902, 52] width 18 height 18
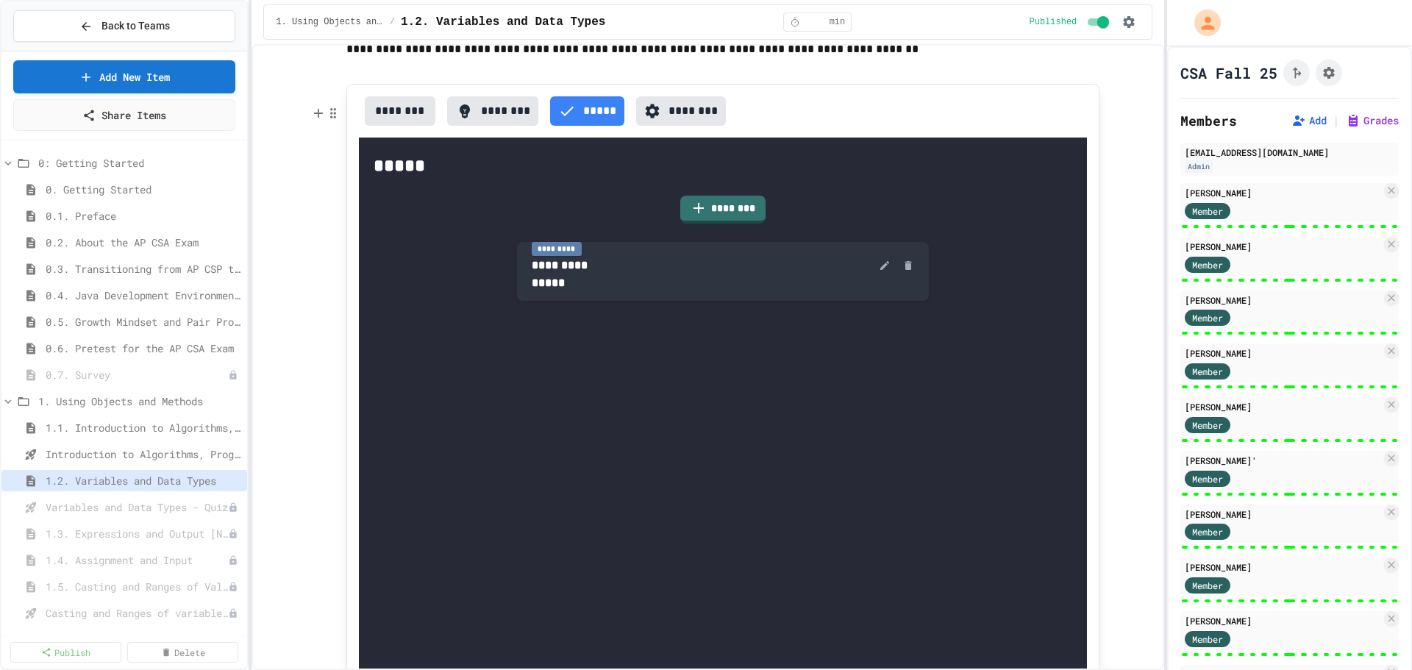
click at [499, 126] on button "********" at bounding box center [493, 110] width 92 height 29
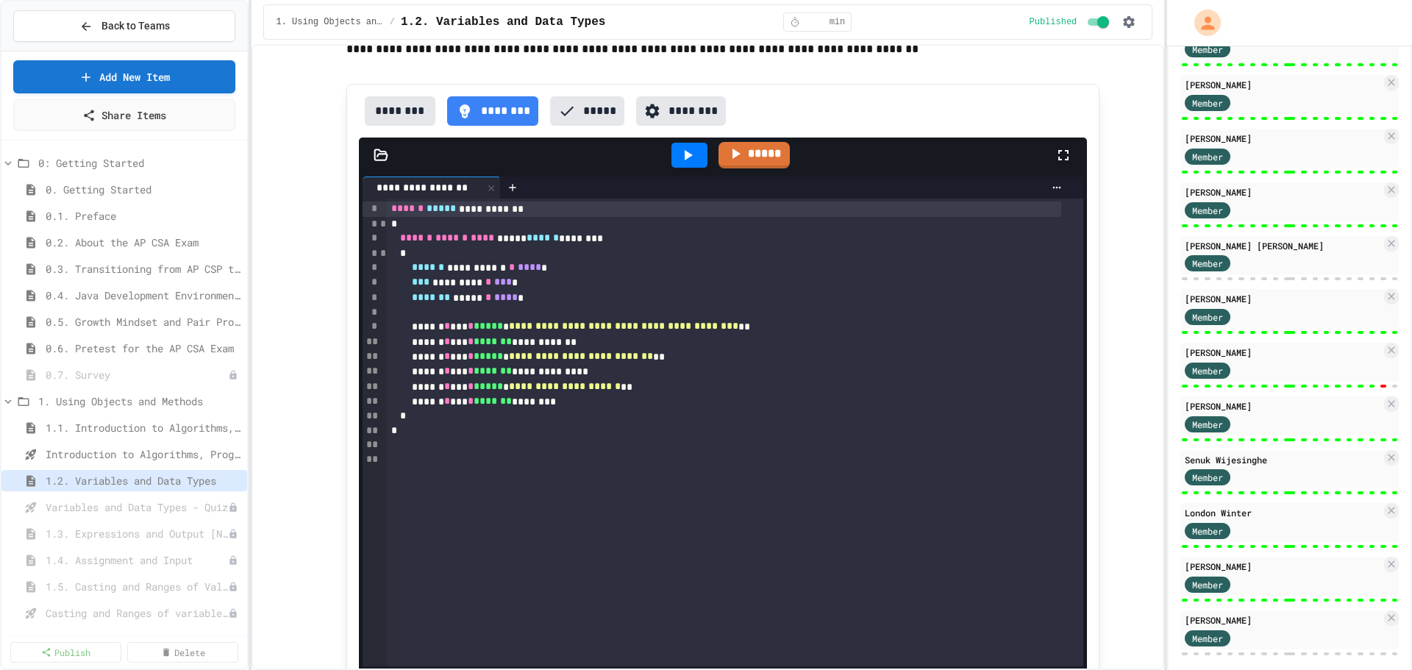
scroll to position [1196, 0]
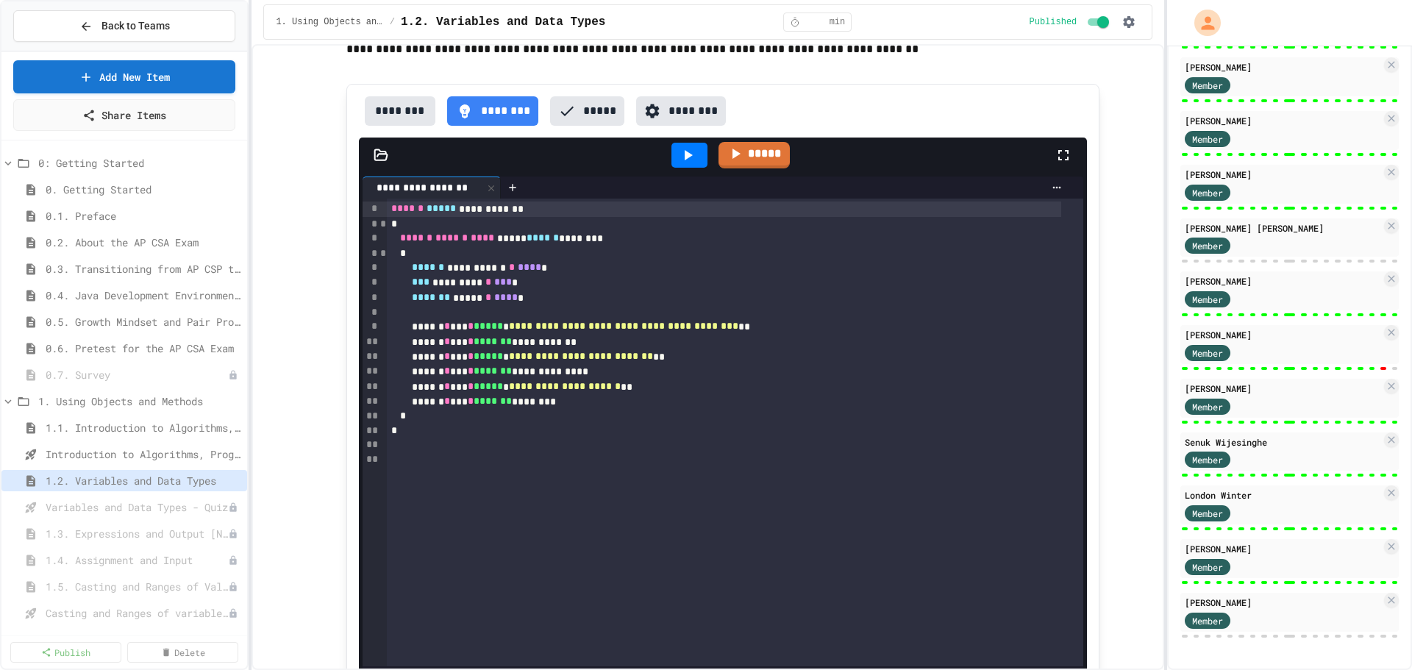
type textarea "*"
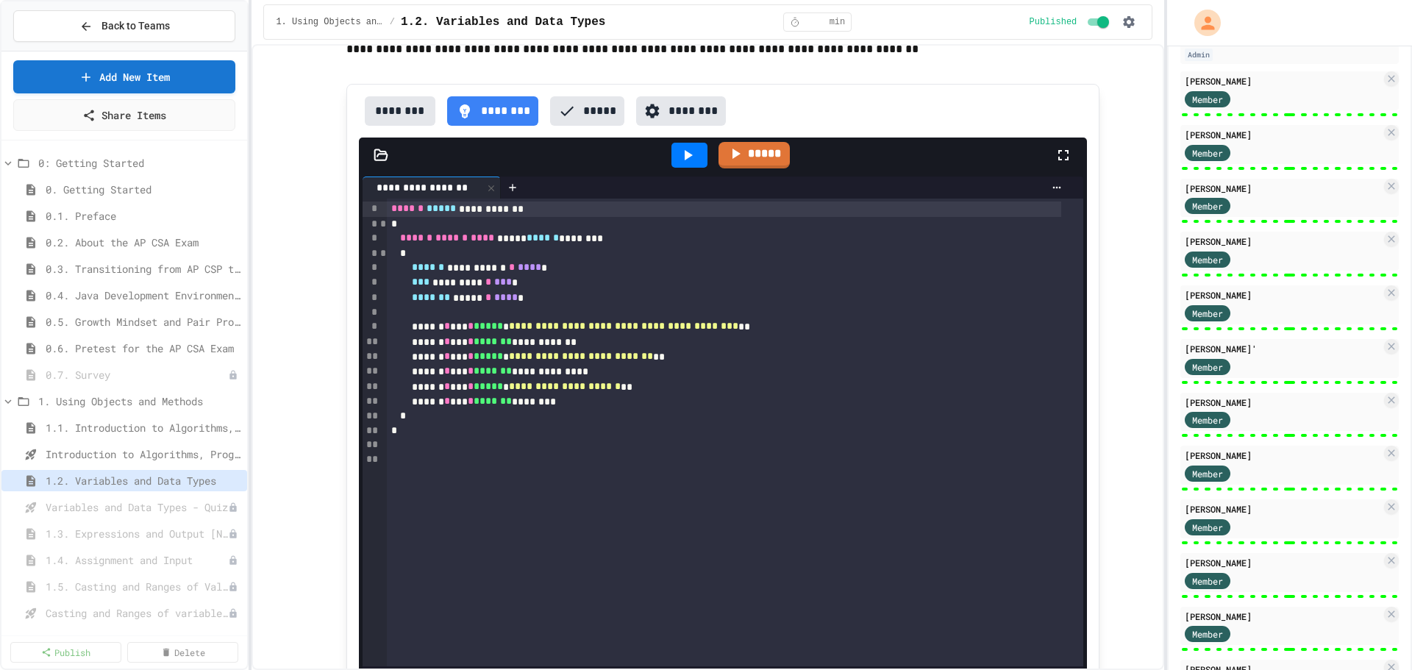
scroll to position [0, 0]
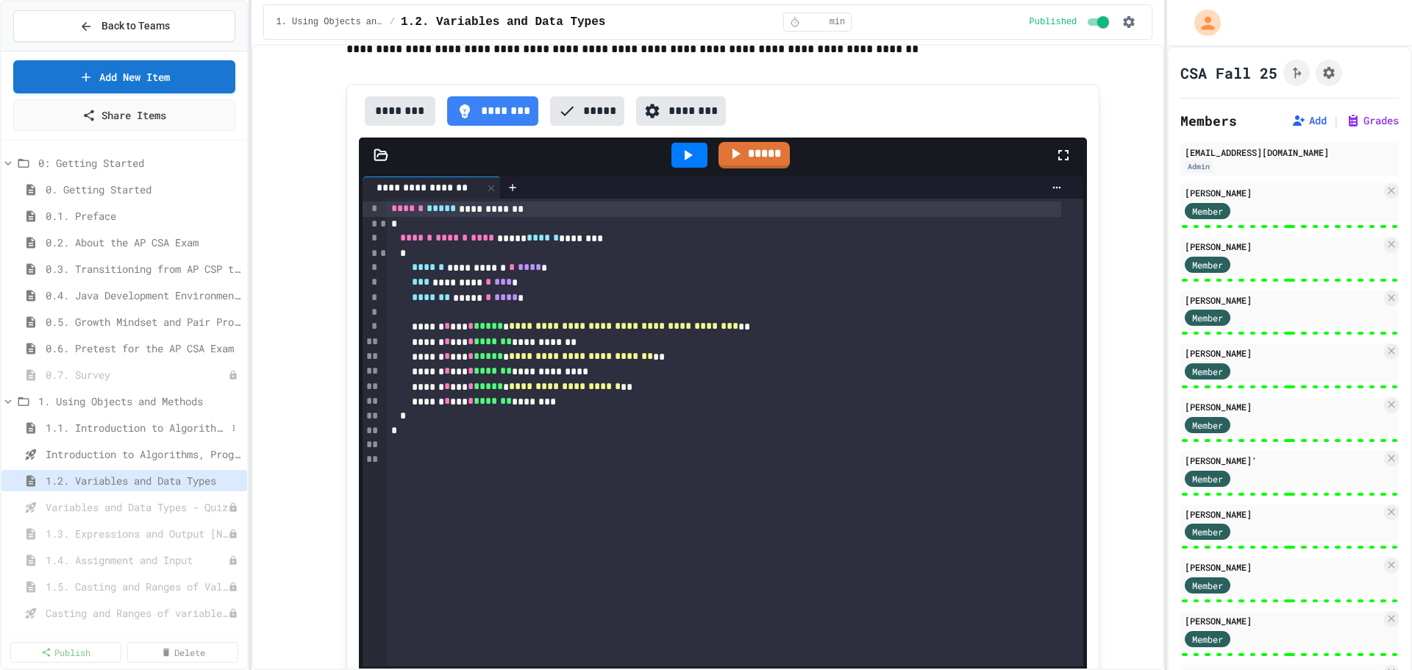
click at [113, 428] on span "1.1. Introduction to Algorithms, Programming, and Compilers" at bounding box center [136, 427] width 181 height 15
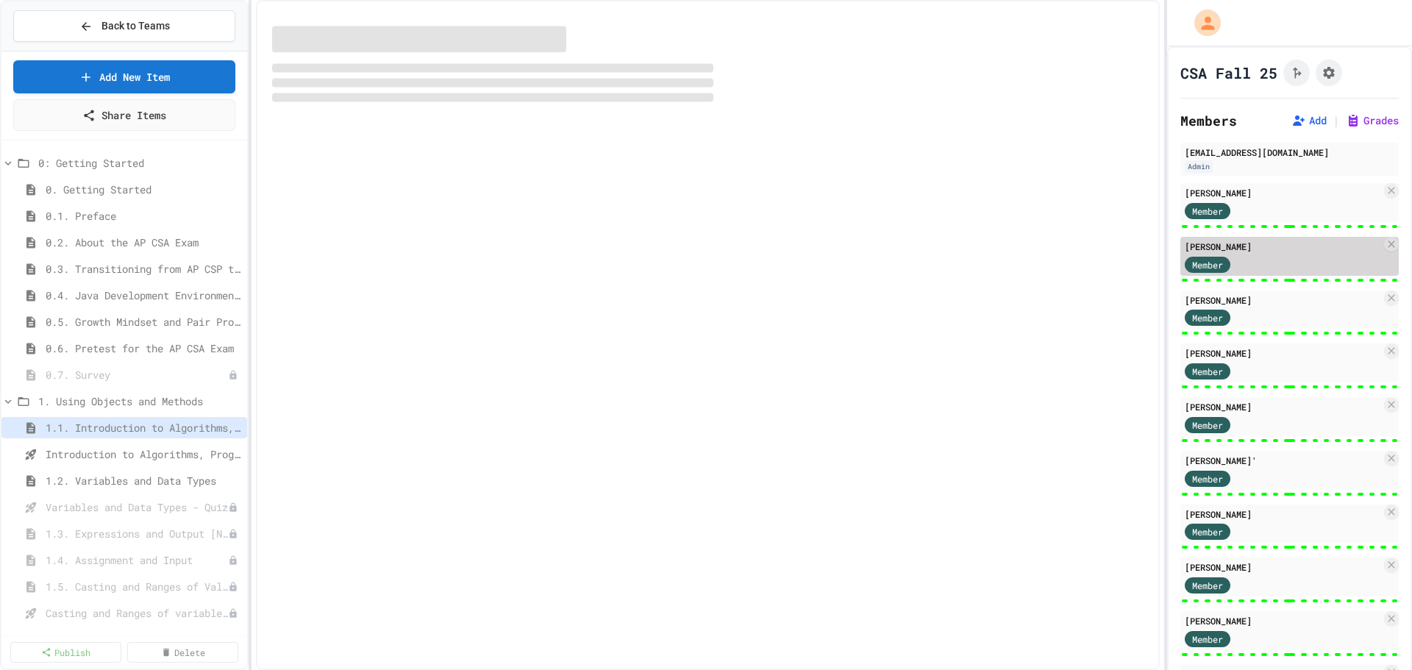
select select "***"
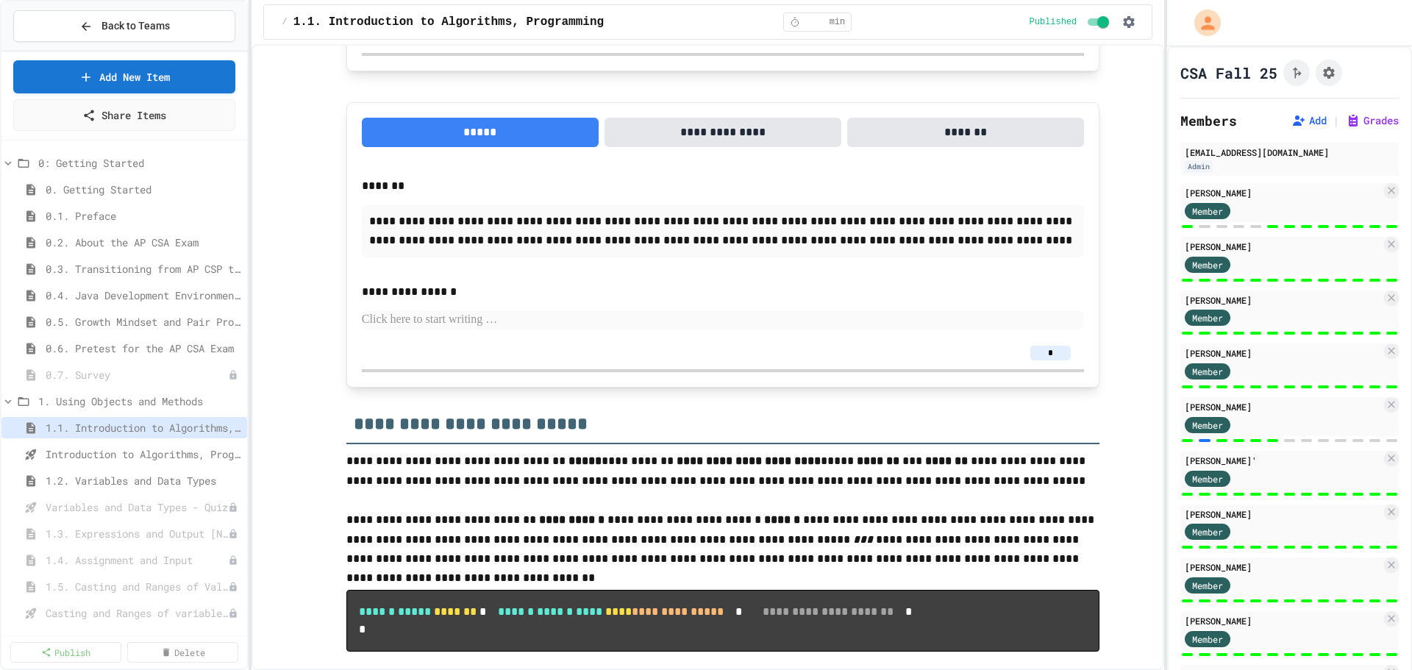
click at [1201, 436] on div "[PERSON_NAME] Member" at bounding box center [1289, 420] width 218 height 46
click at [1252, 412] on div "[PERSON_NAME]" at bounding box center [1283, 406] width 196 height 13
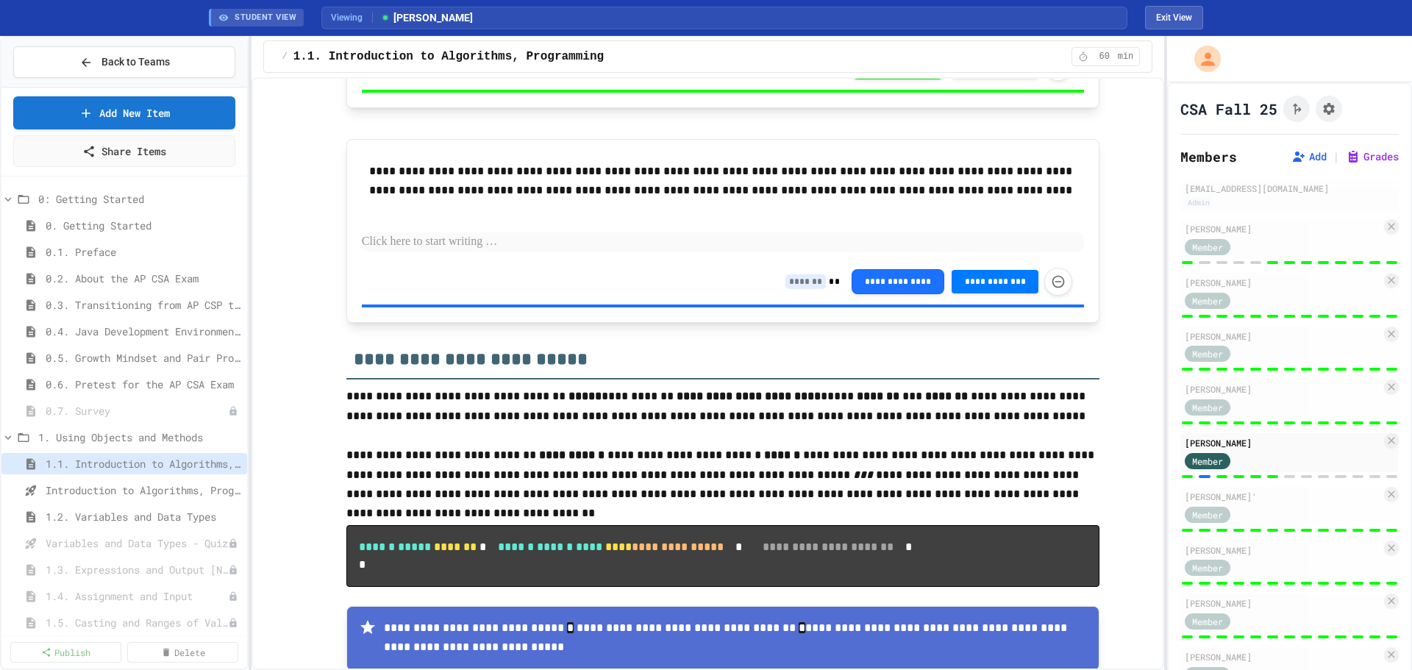
scroll to position [1251, 0]
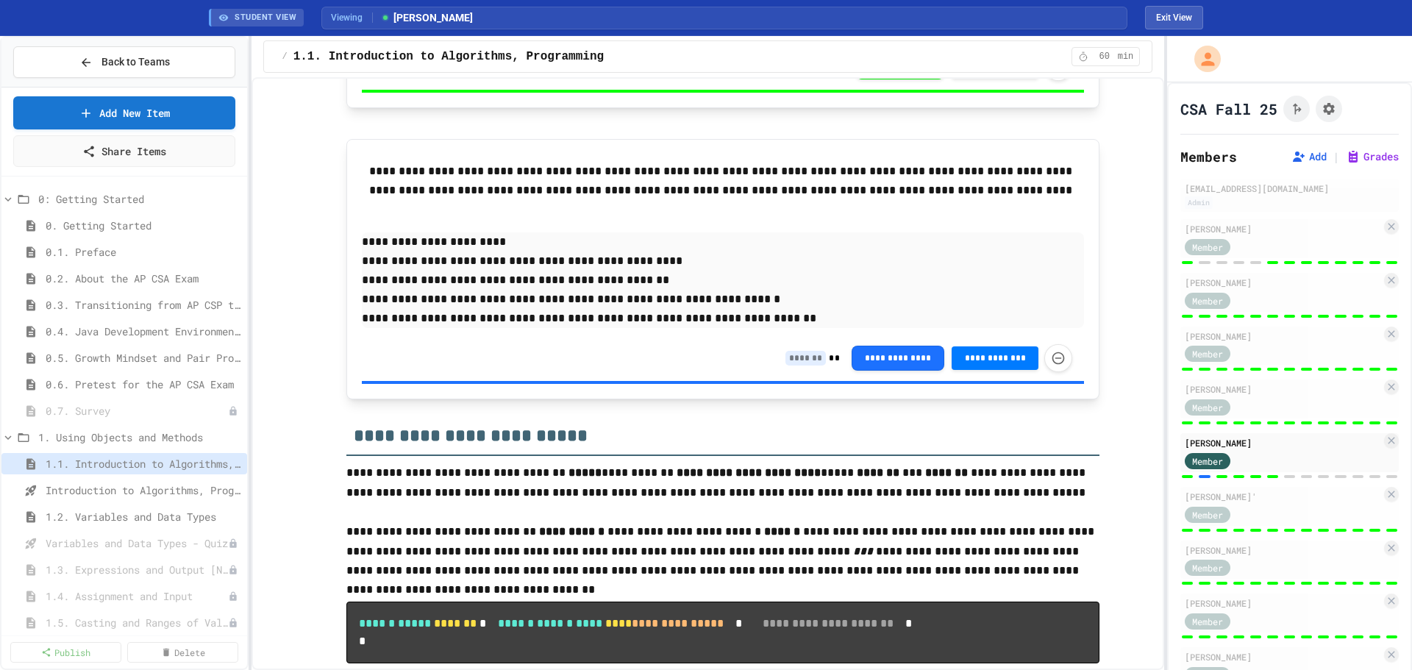
click at [808, 360] on input at bounding box center [805, 358] width 40 height 15
type input "*"
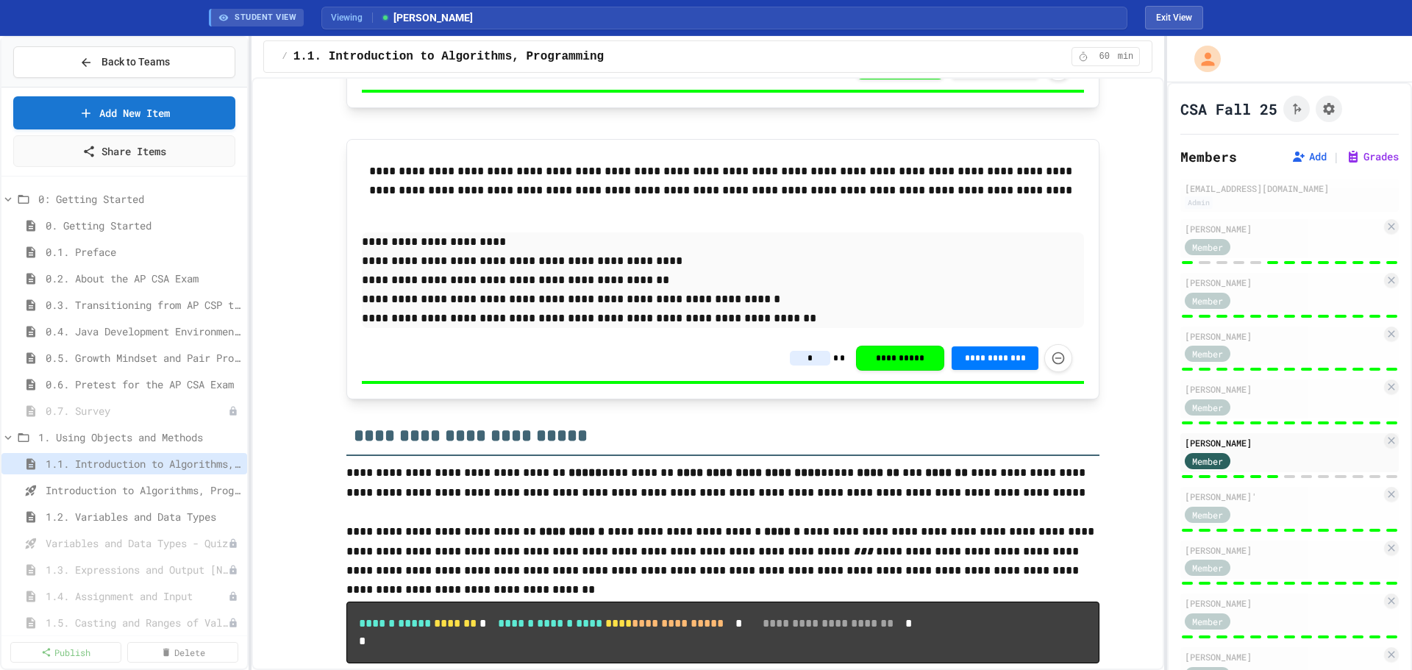
type input "*"
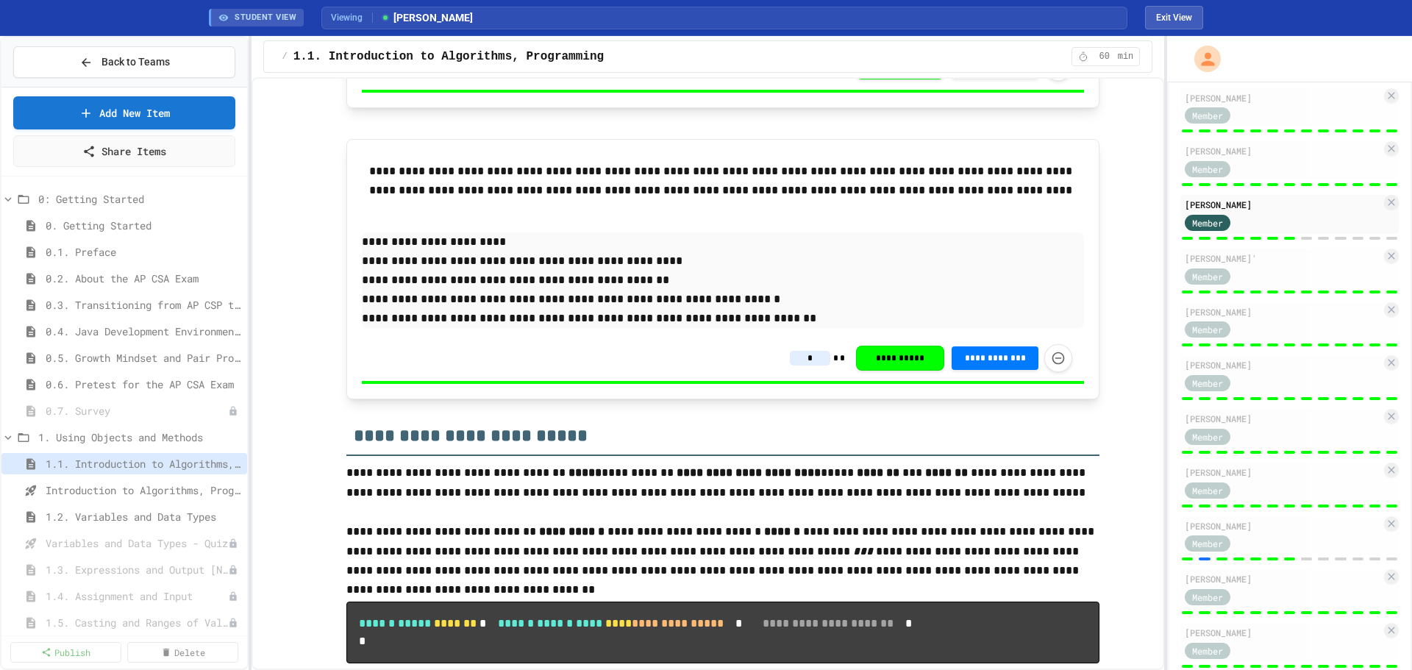
scroll to position [255, 0]
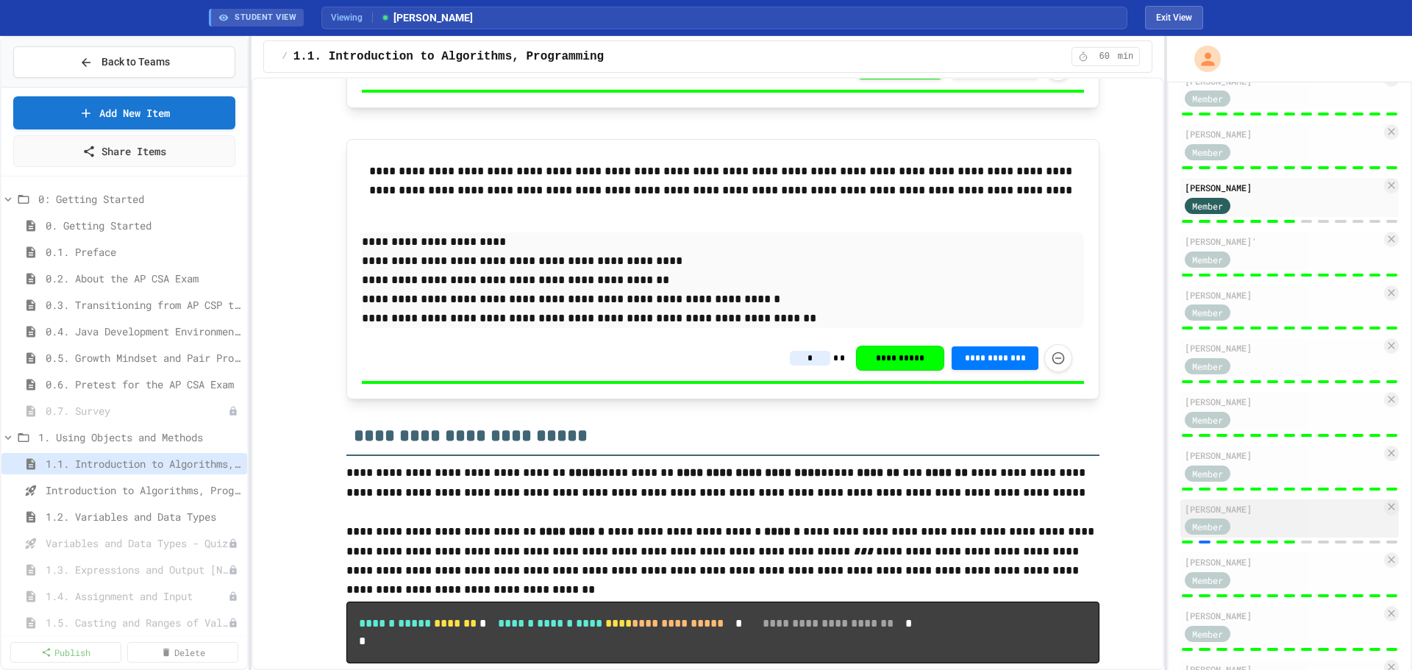
type input "*"
click at [1266, 515] on div "[PERSON_NAME]" at bounding box center [1283, 508] width 196 height 13
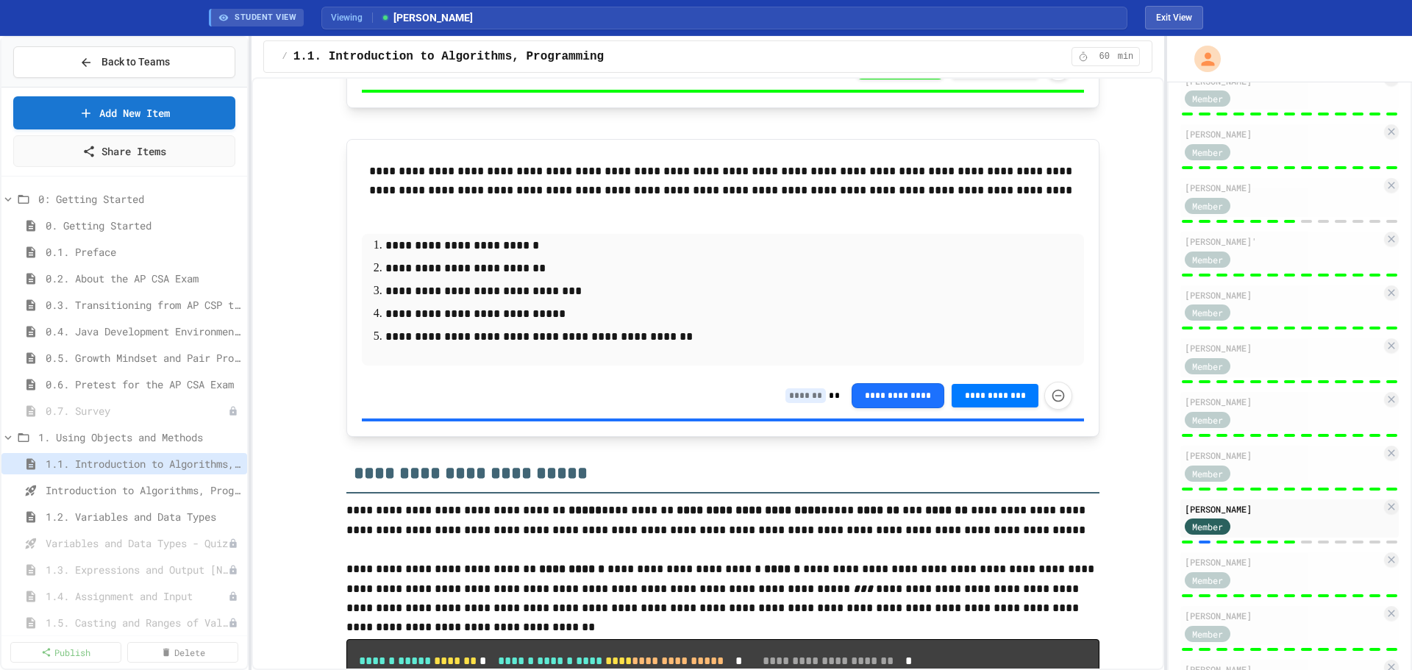
click at [799, 402] on input at bounding box center [805, 395] width 40 height 15
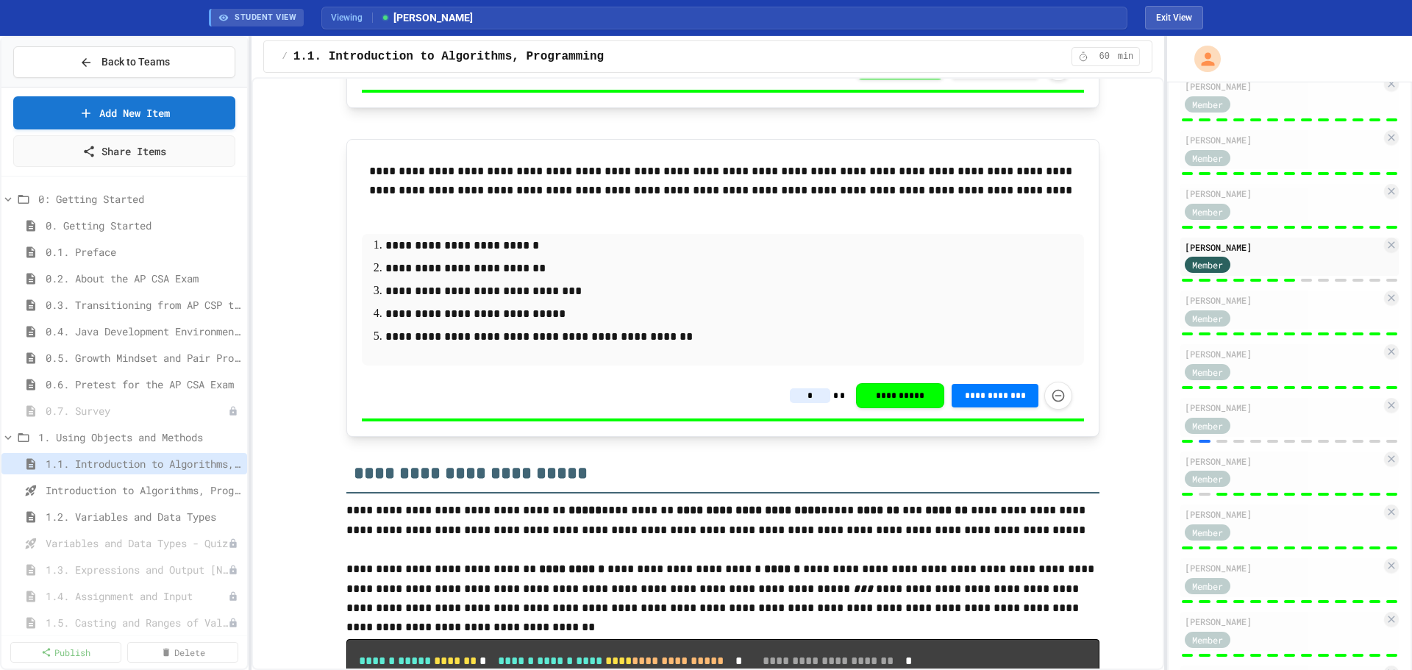
scroll to position [531, 0]
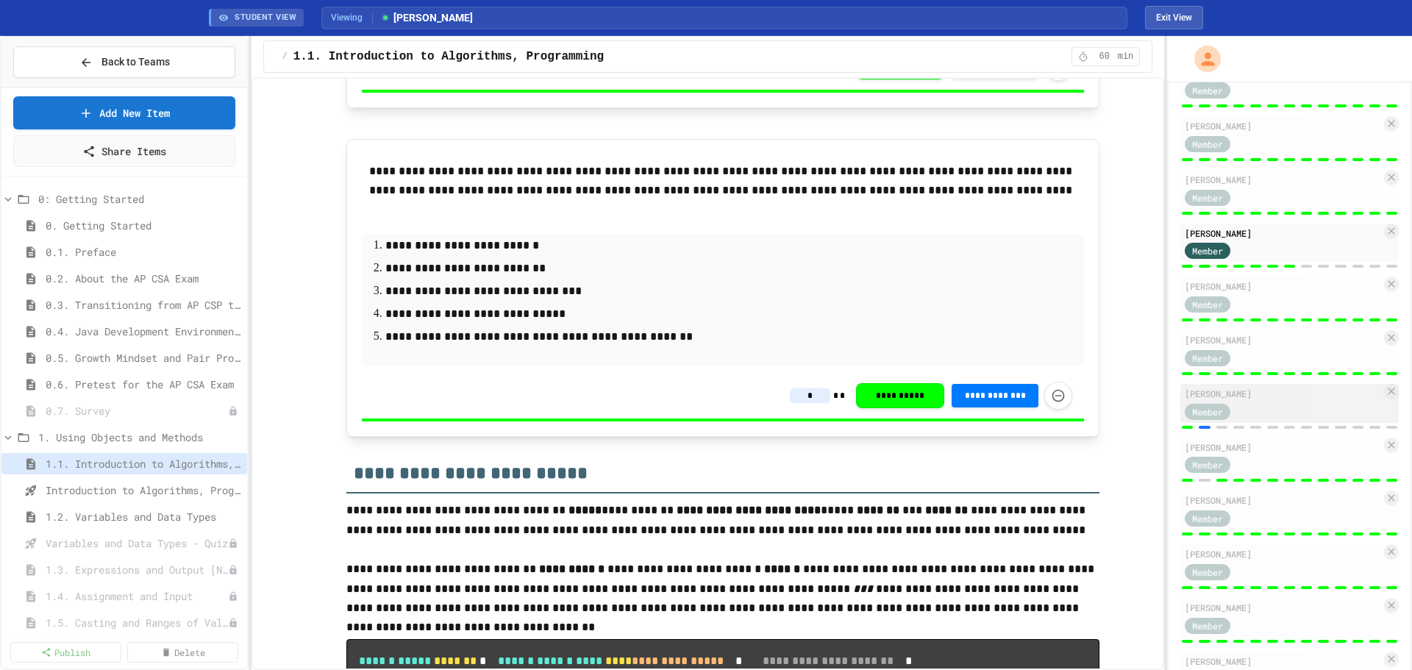
type input "*"
click at [1242, 389] on div "[PERSON_NAME]" at bounding box center [1283, 393] width 196 height 13
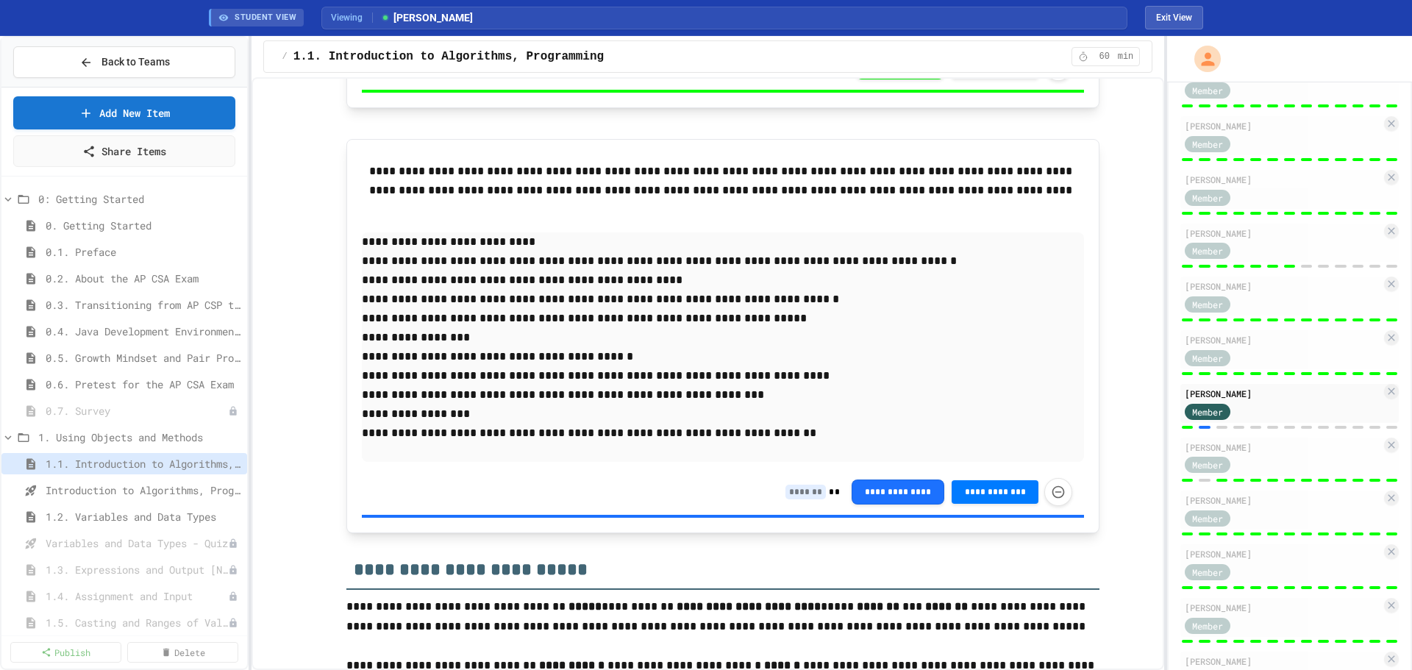
click at [794, 484] on div "**********" at bounding box center [928, 492] width 287 height 28
click at [808, 488] on input at bounding box center [805, 492] width 40 height 15
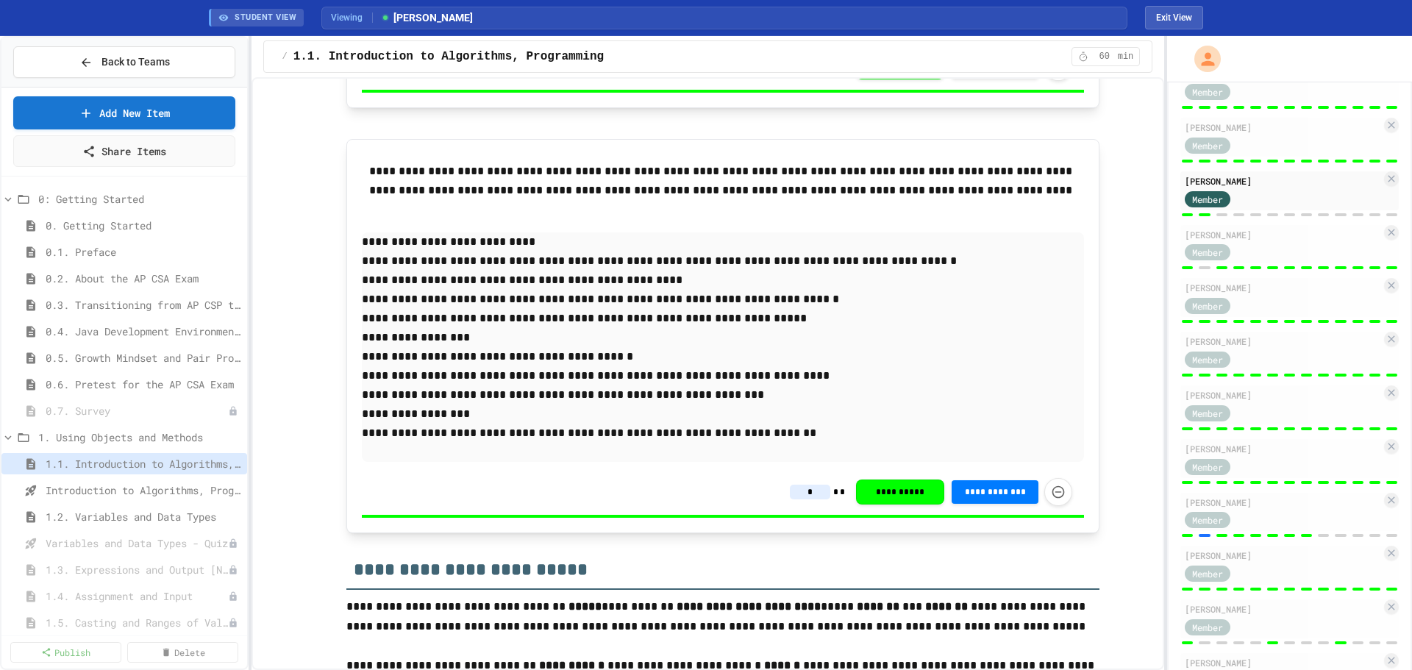
scroll to position [757, 0]
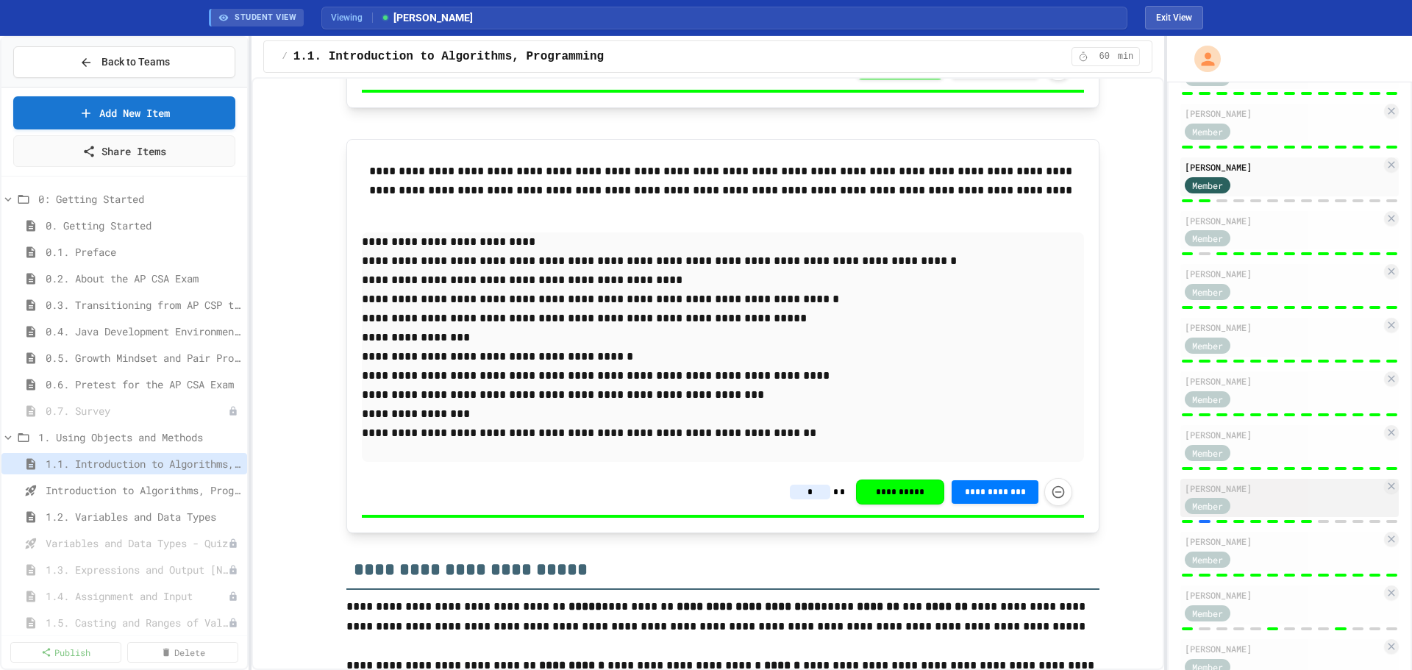
type input "*"
click at [1269, 491] on div "[PERSON_NAME]" at bounding box center [1283, 488] width 196 height 13
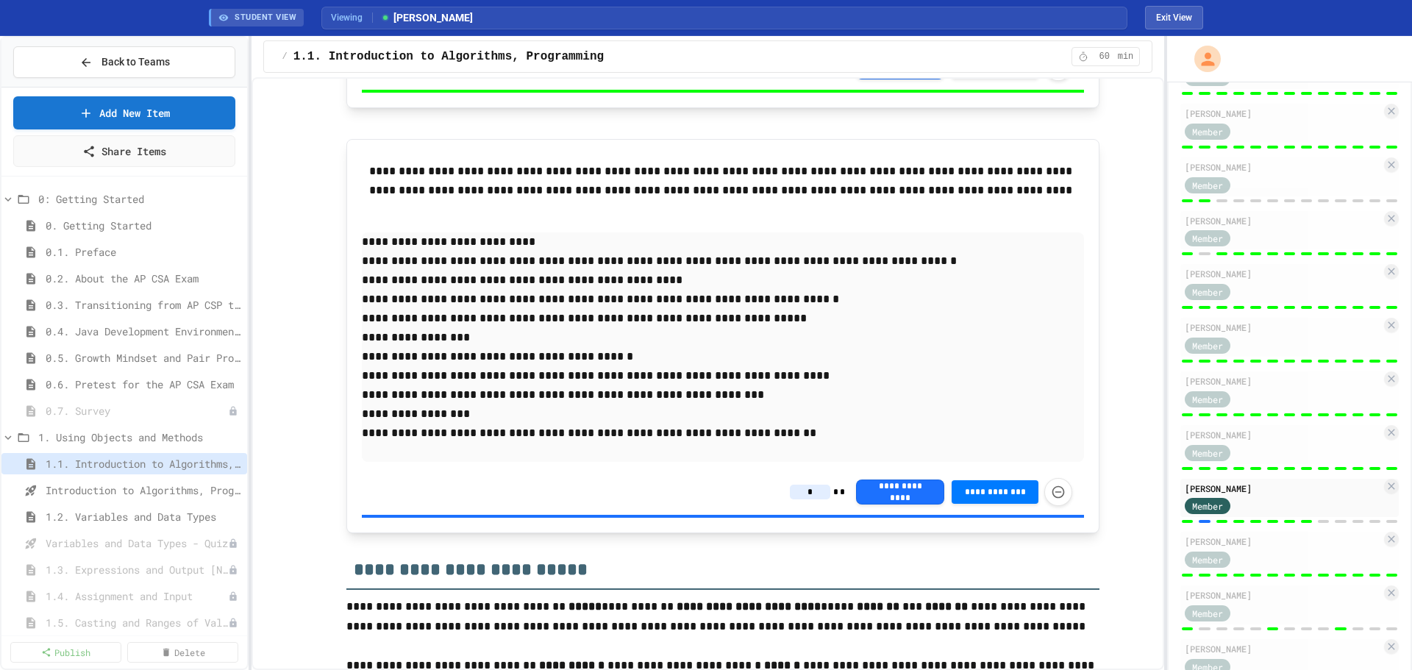
type input "*"
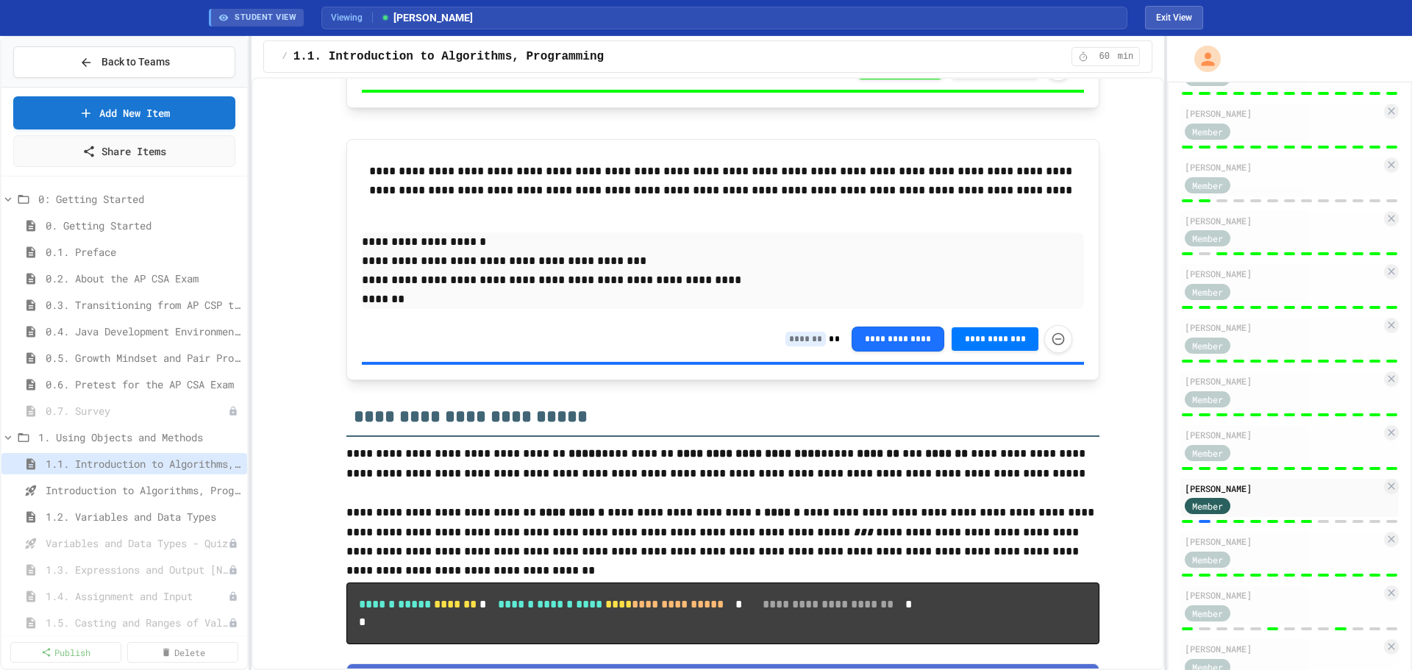
click at [800, 338] on input at bounding box center [805, 339] width 40 height 15
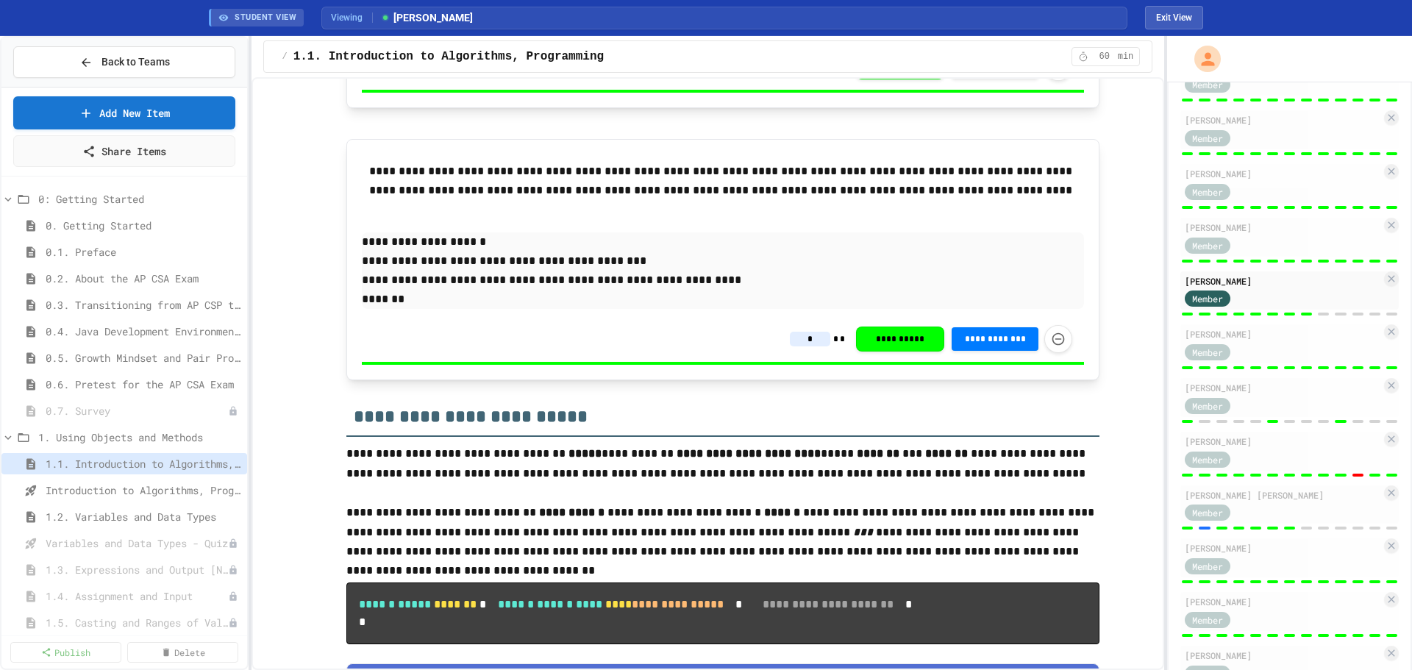
scroll to position [967, 0]
type input "*"
click at [1273, 501] on div "Member" at bounding box center [1283, 510] width 196 height 18
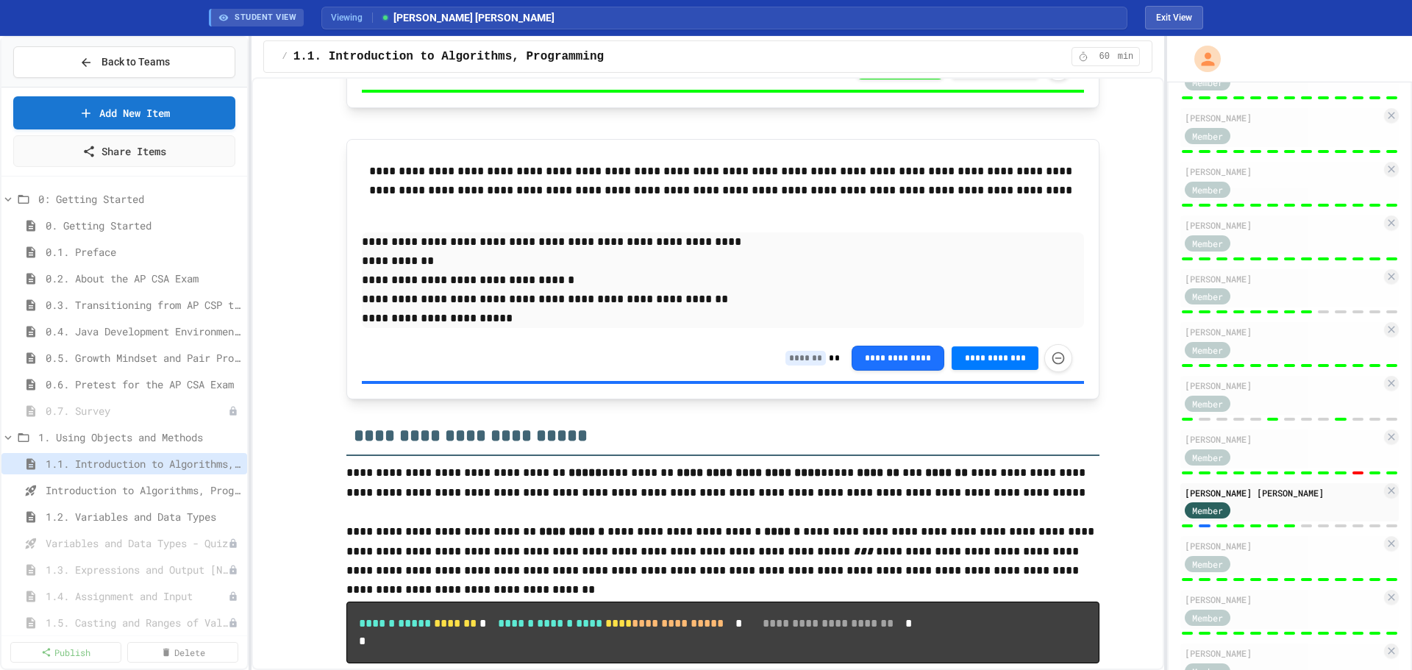
click at [801, 364] on input at bounding box center [805, 358] width 40 height 15
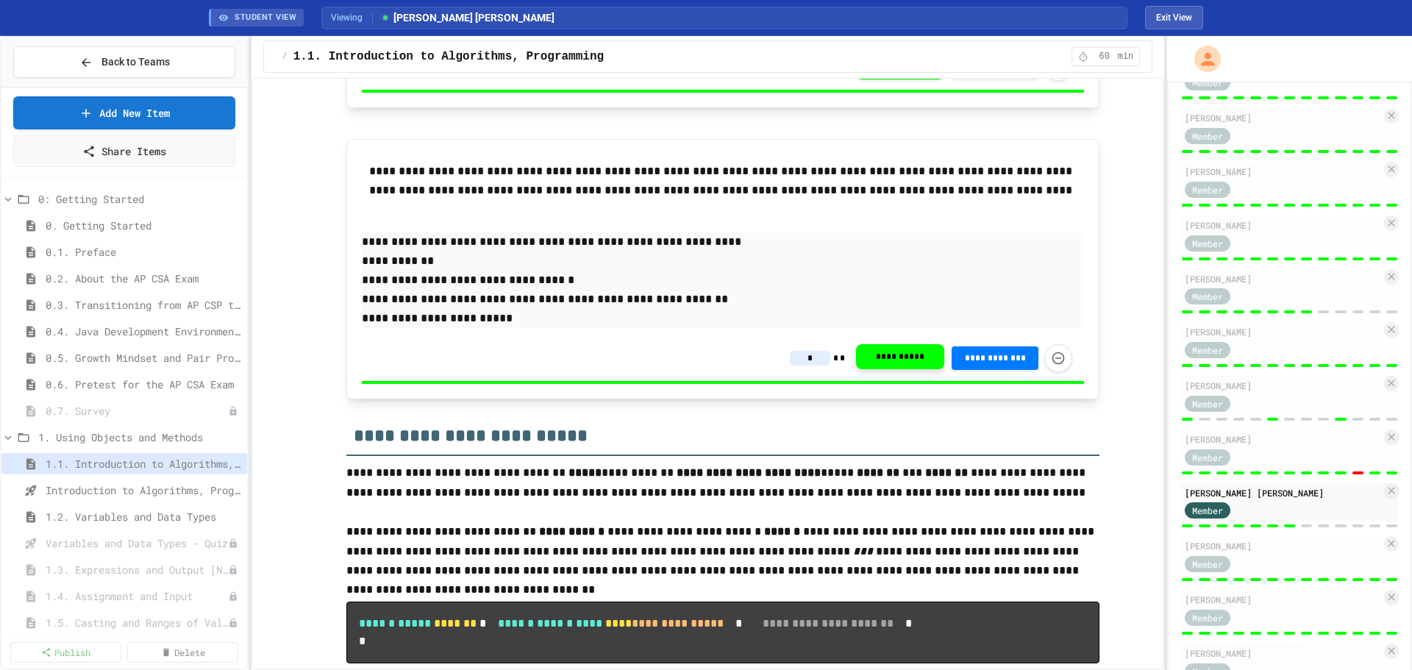
type input "*"
click at [912, 352] on button "**********" at bounding box center [900, 356] width 88 height 25
click at [980, 361] on span "**********" at bounding box center [994, 357] width 63 height 12
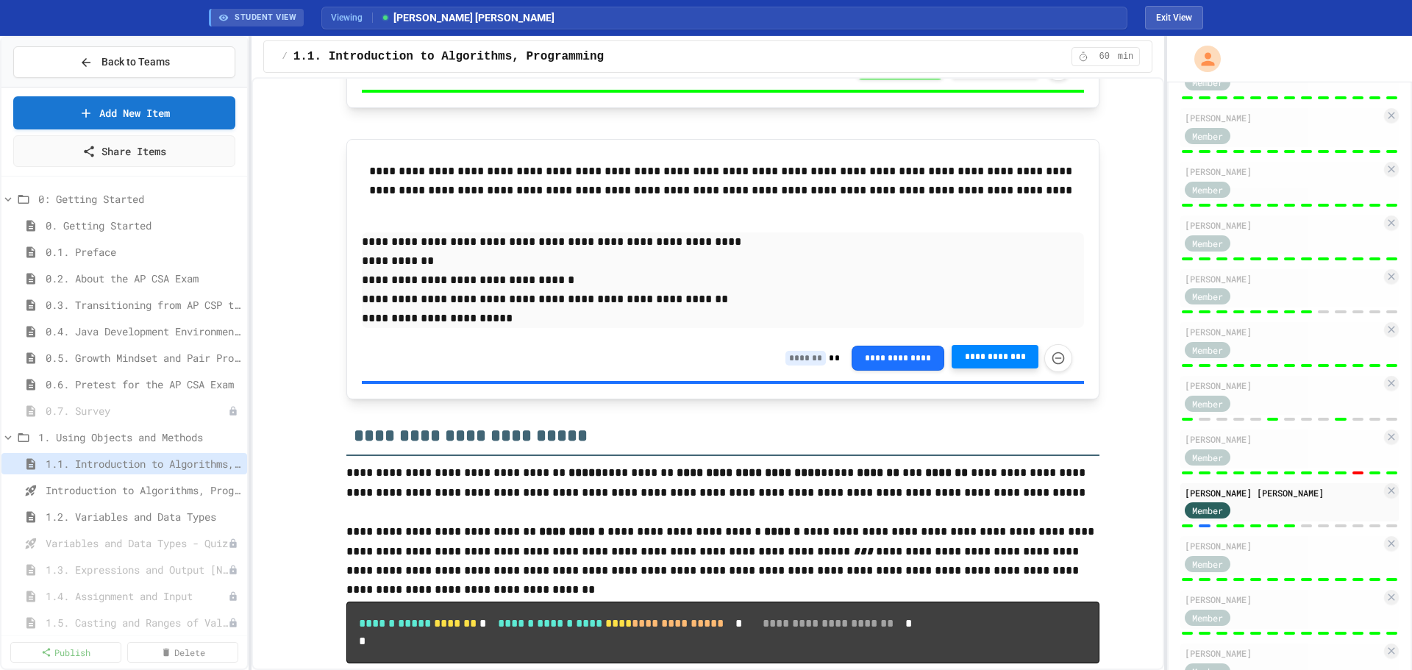
click at [805, 350] on div "**********" at bounding box center [928, 358] width 287 height 28
click at [805, 359] on input at bounding box center [805, 358] width 40 height 15
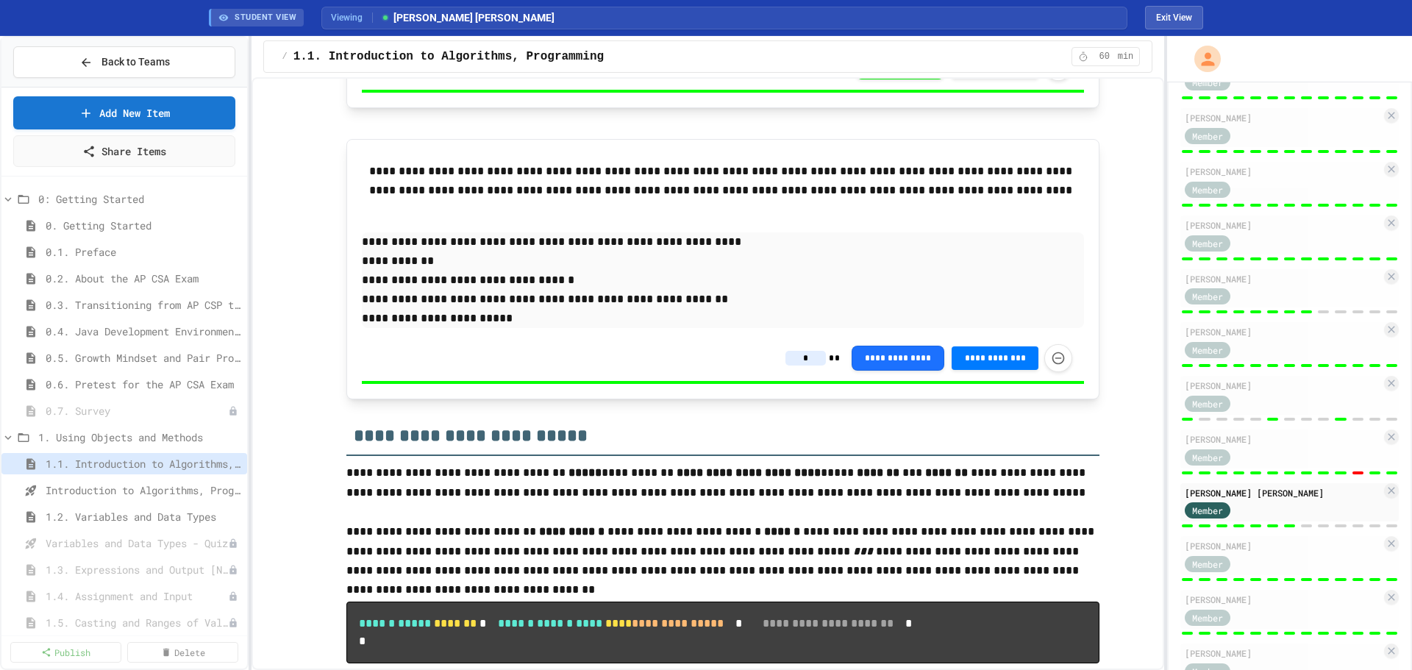
type input "*"
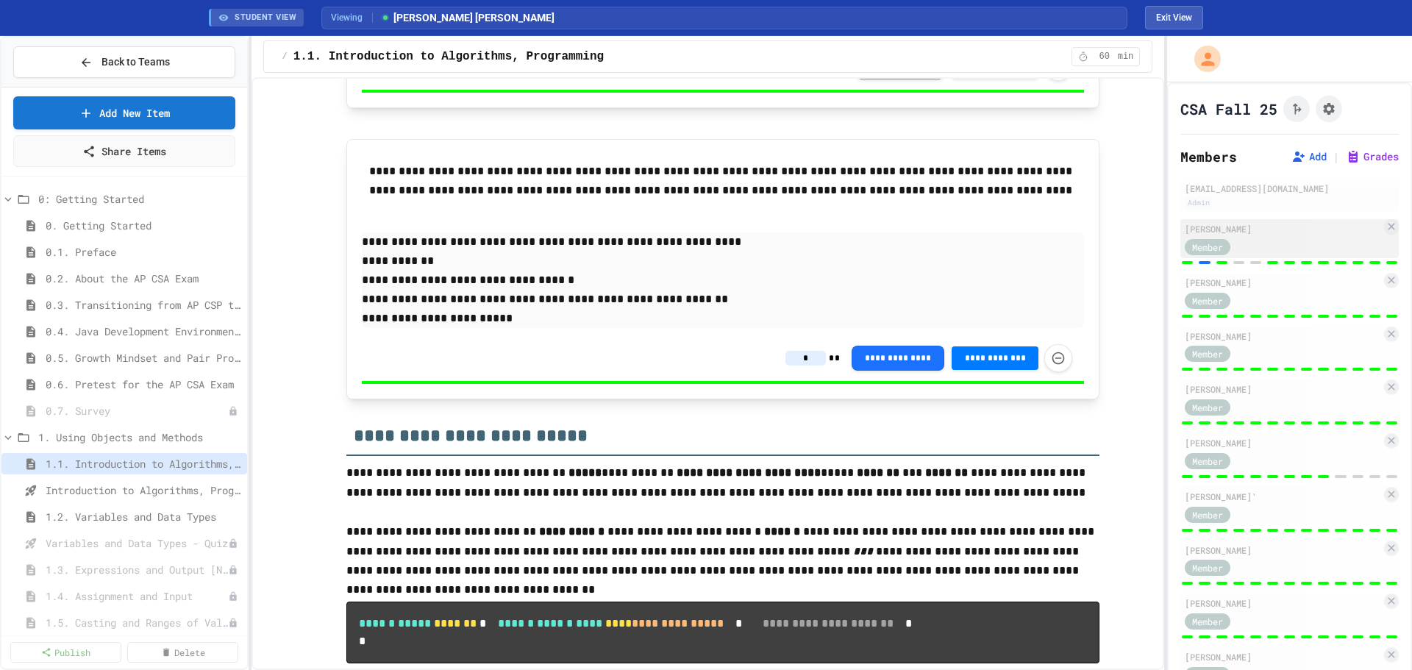
click at [1271, 231] on div "[PERSON_NAME]" at bounding box center [1283, 228] width 196 height 13
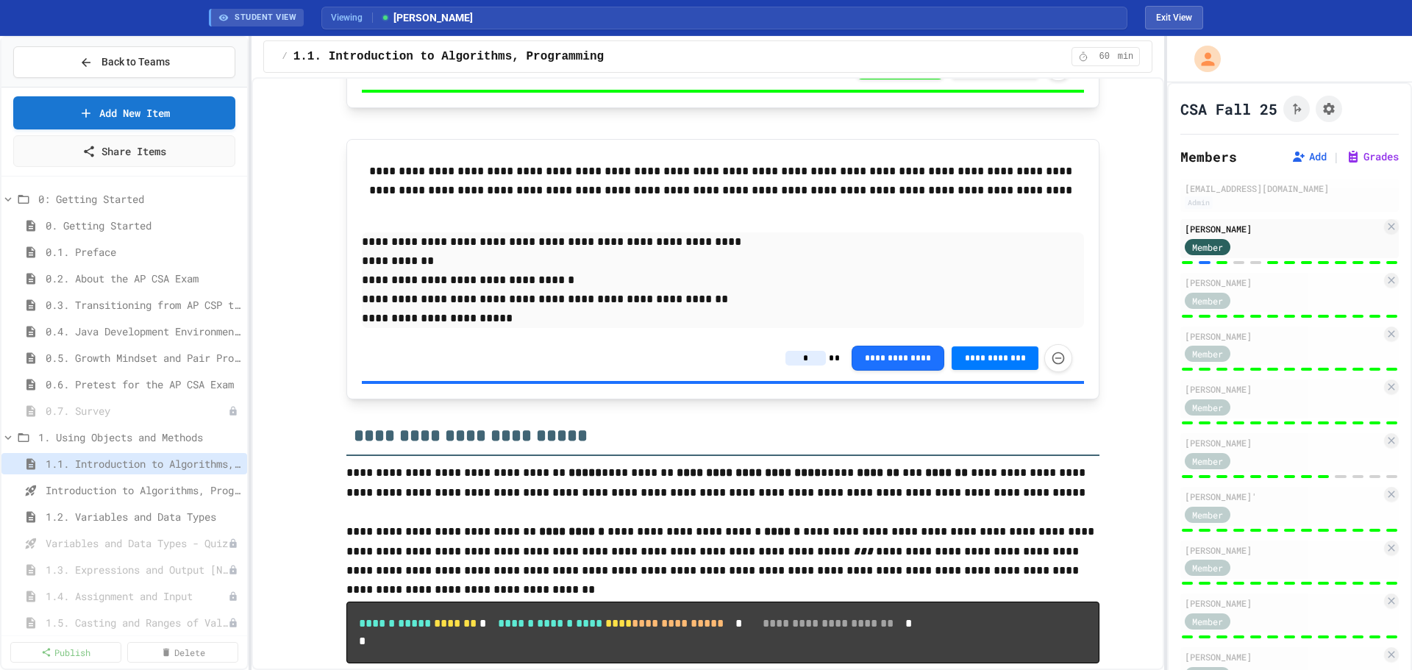
type input "*"
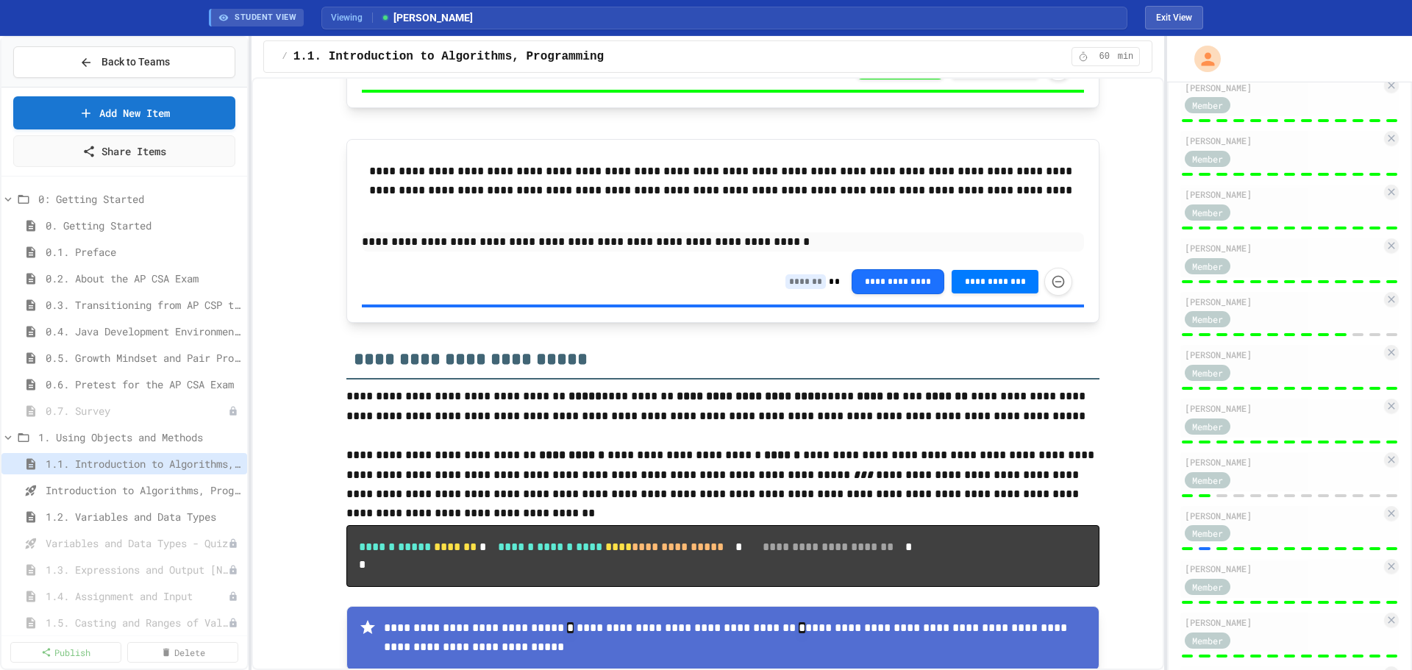
scroll to position [469, 0]
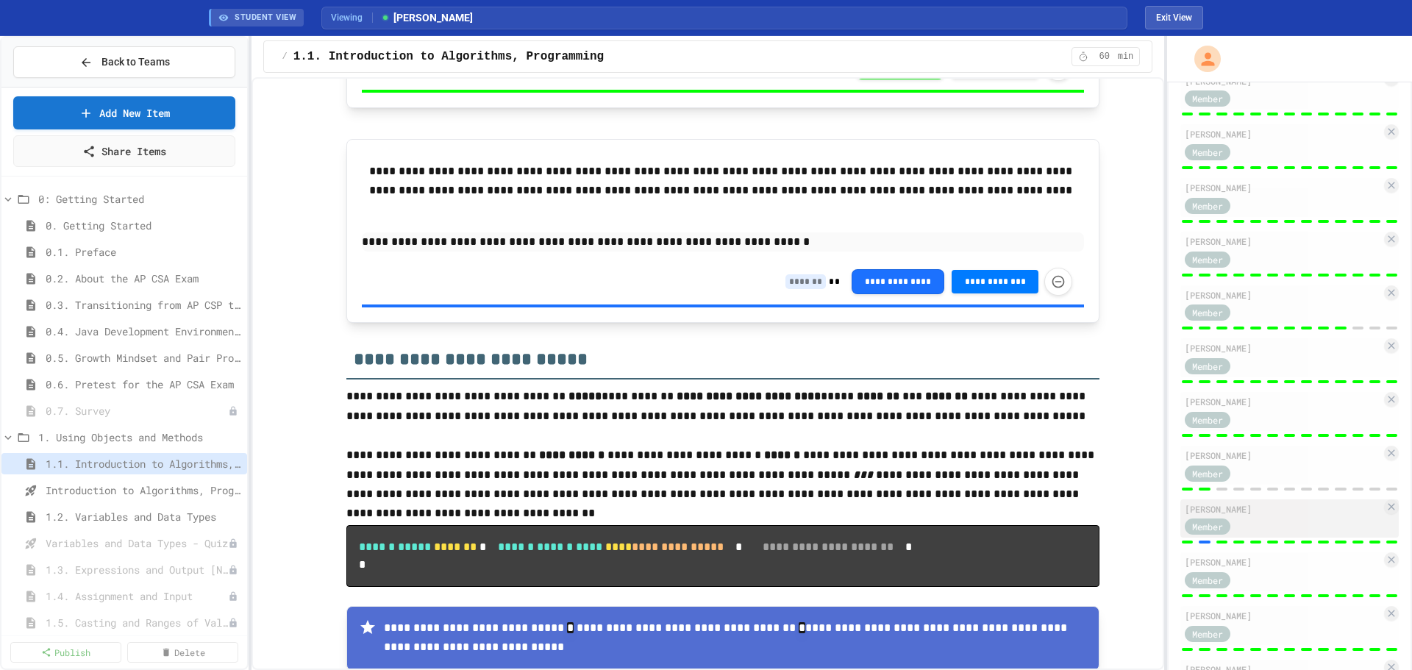
click at [1283, 504] on div "[PERSON_NAME]" at bounding box center [1283, 508] width 196 height 13
type input "*"
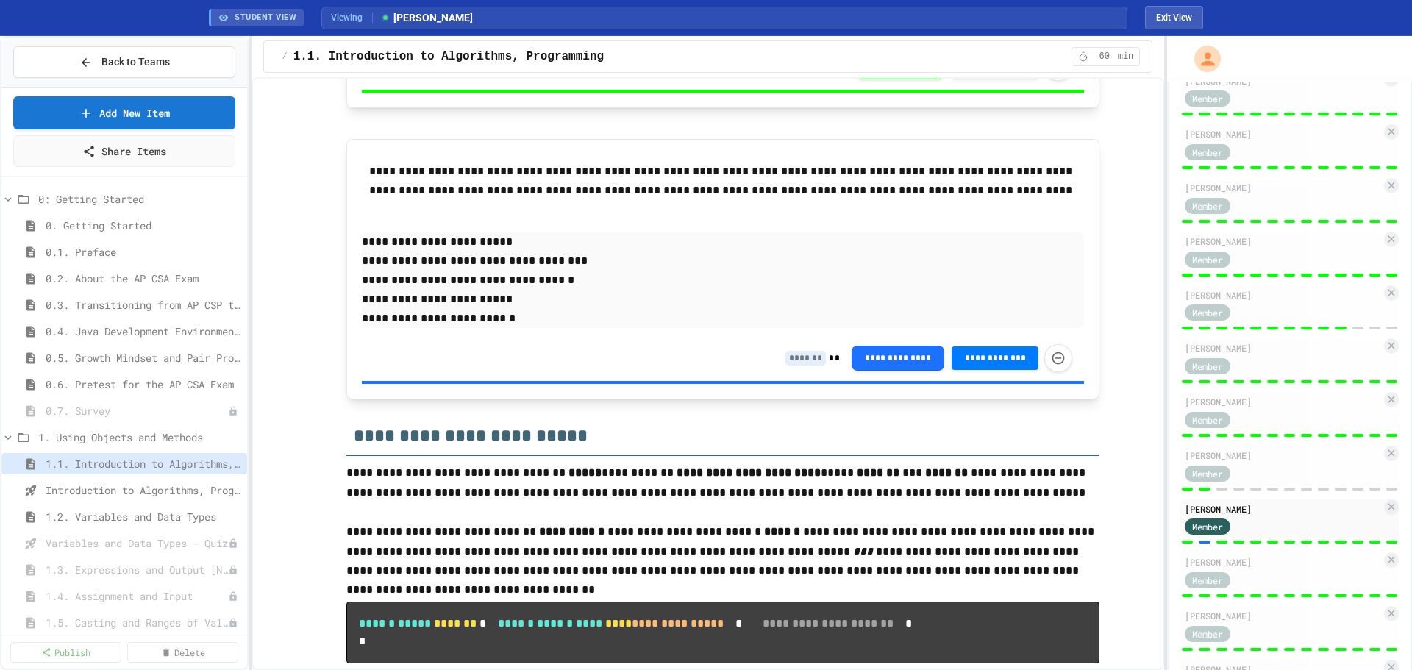
click at [808, 363] on input at bounding box center [805, 358] width 40 height 15
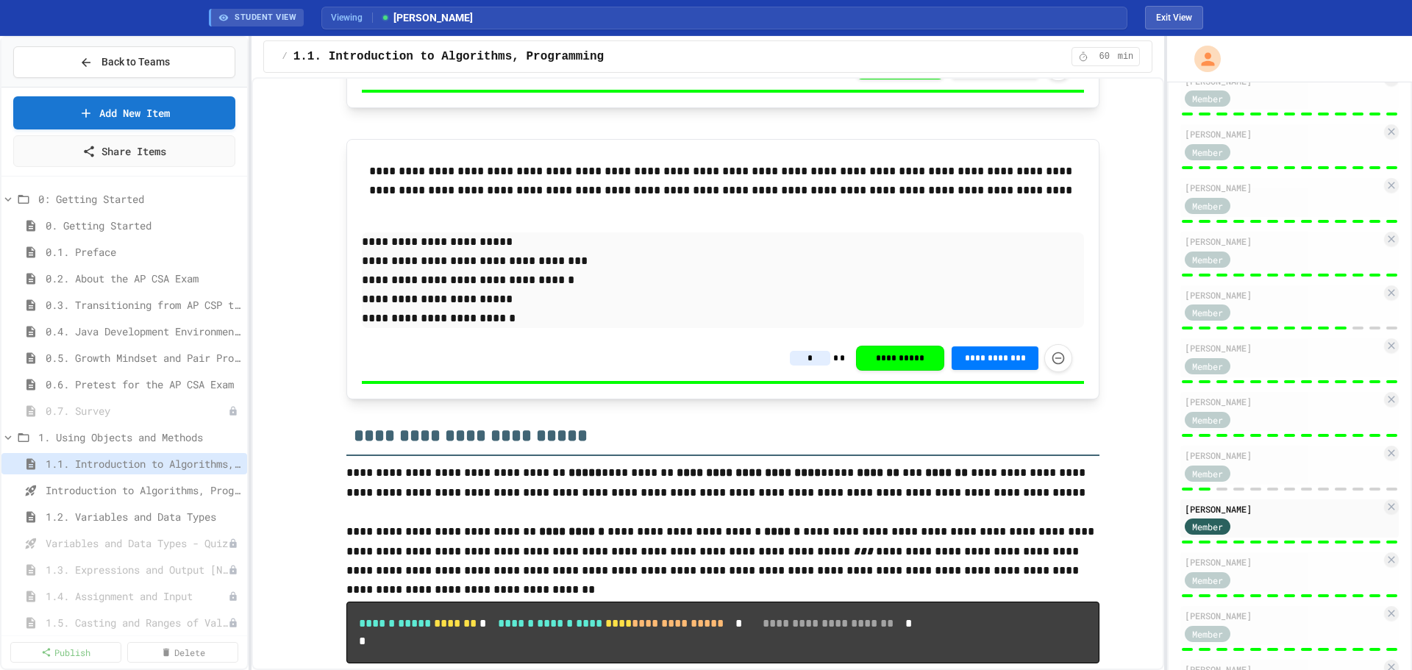
type input "*"
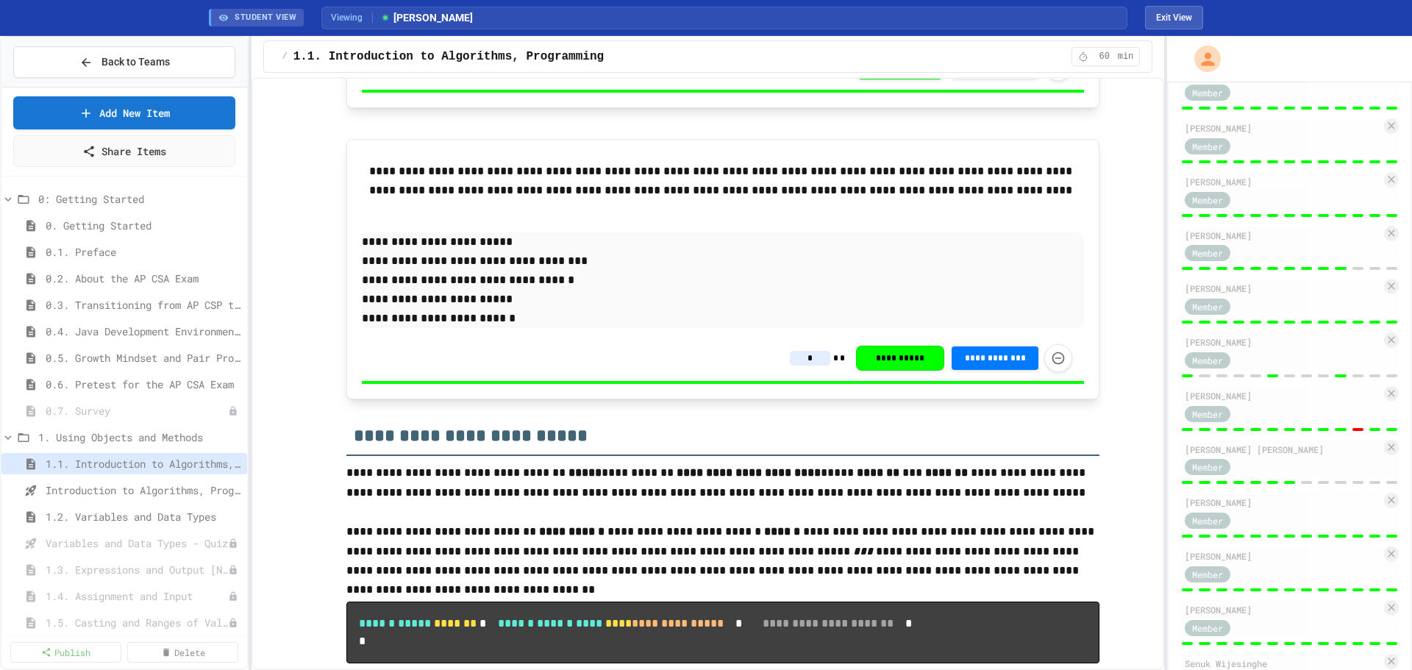
scroll to position [1044, 0]
